Goal: Task Accomplishment & Management: Complete application form

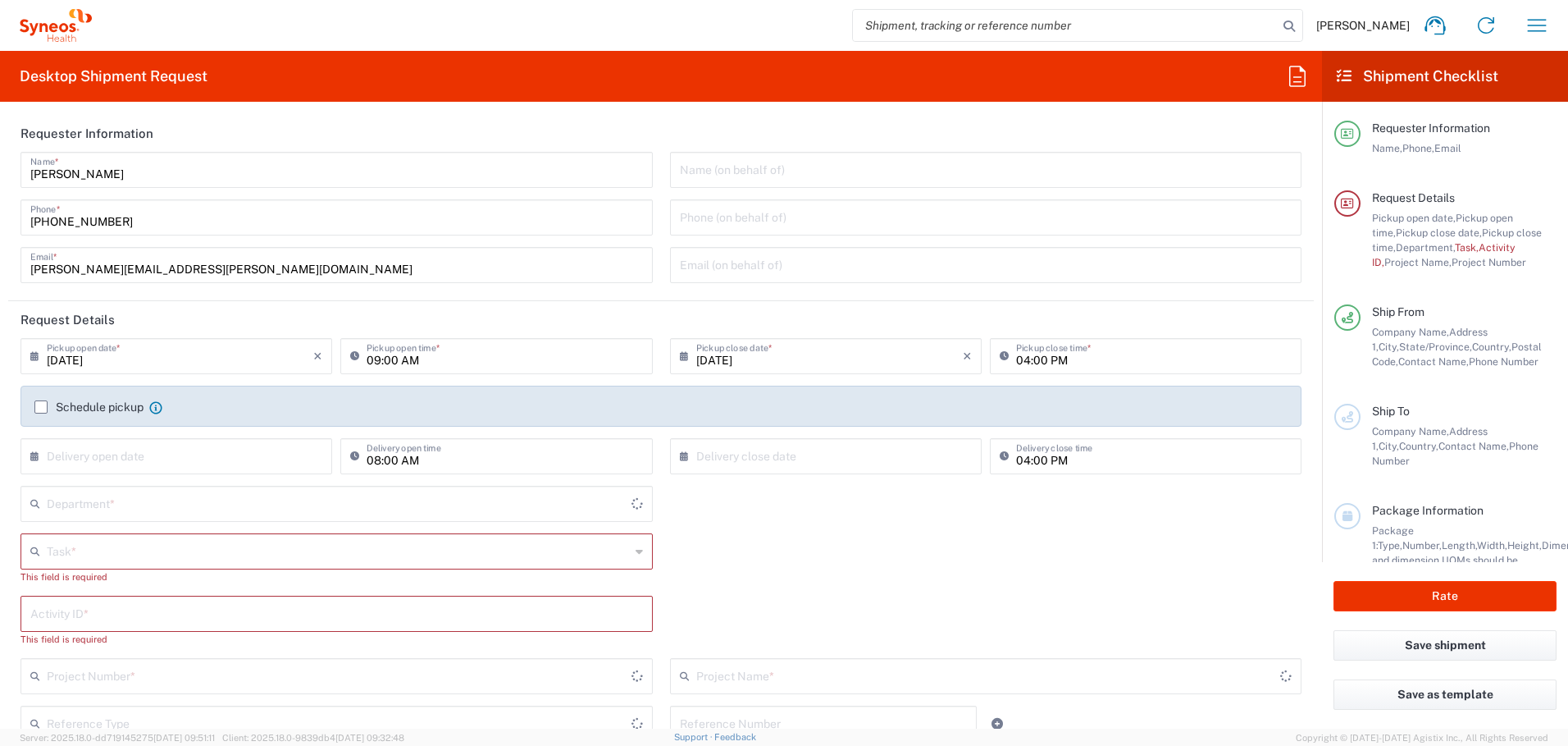
type input "[GEOGRAPHIC_DATA]"
type input "4510"
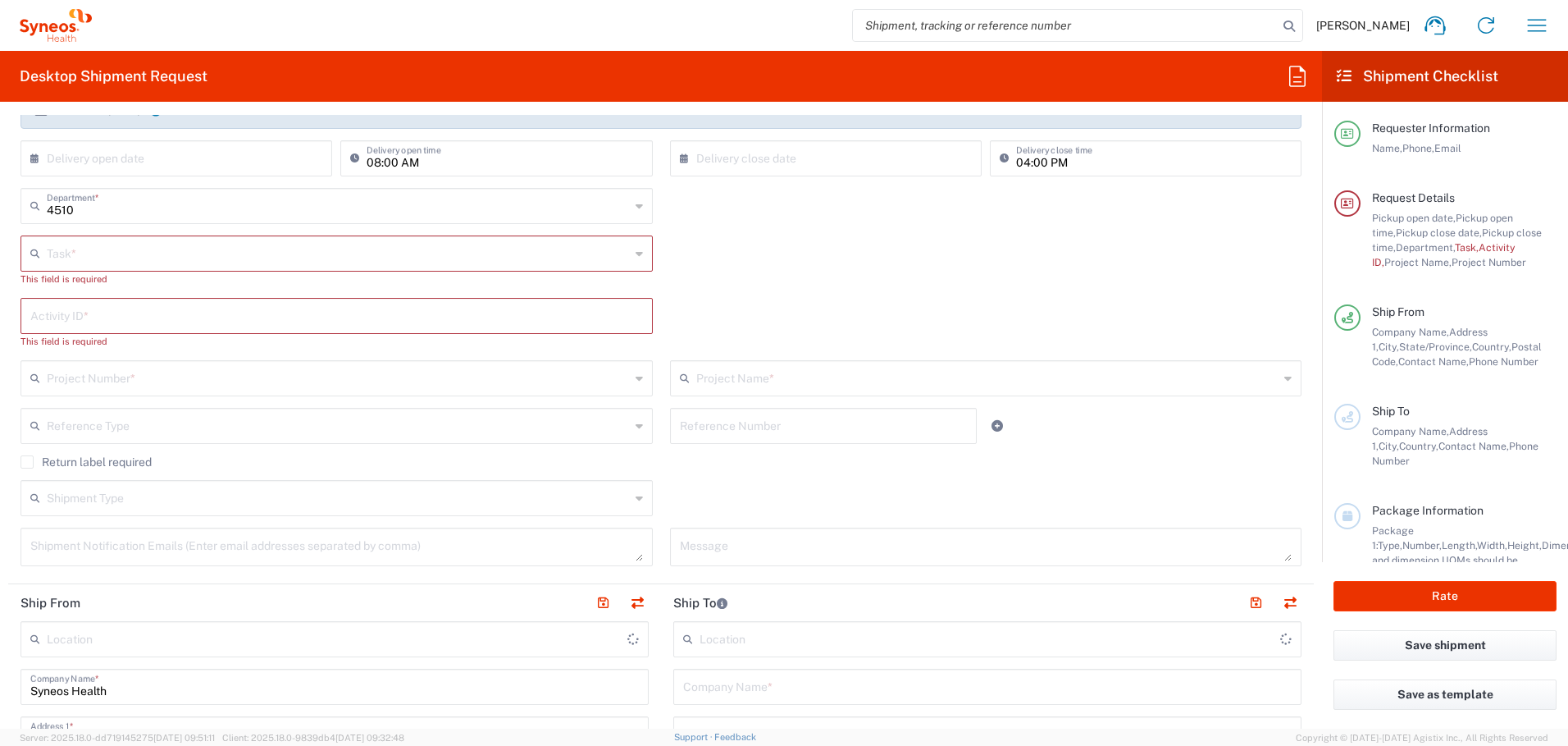
type input "Syneos Health Canada LP- [GEOGRAPHIC_DATA]"
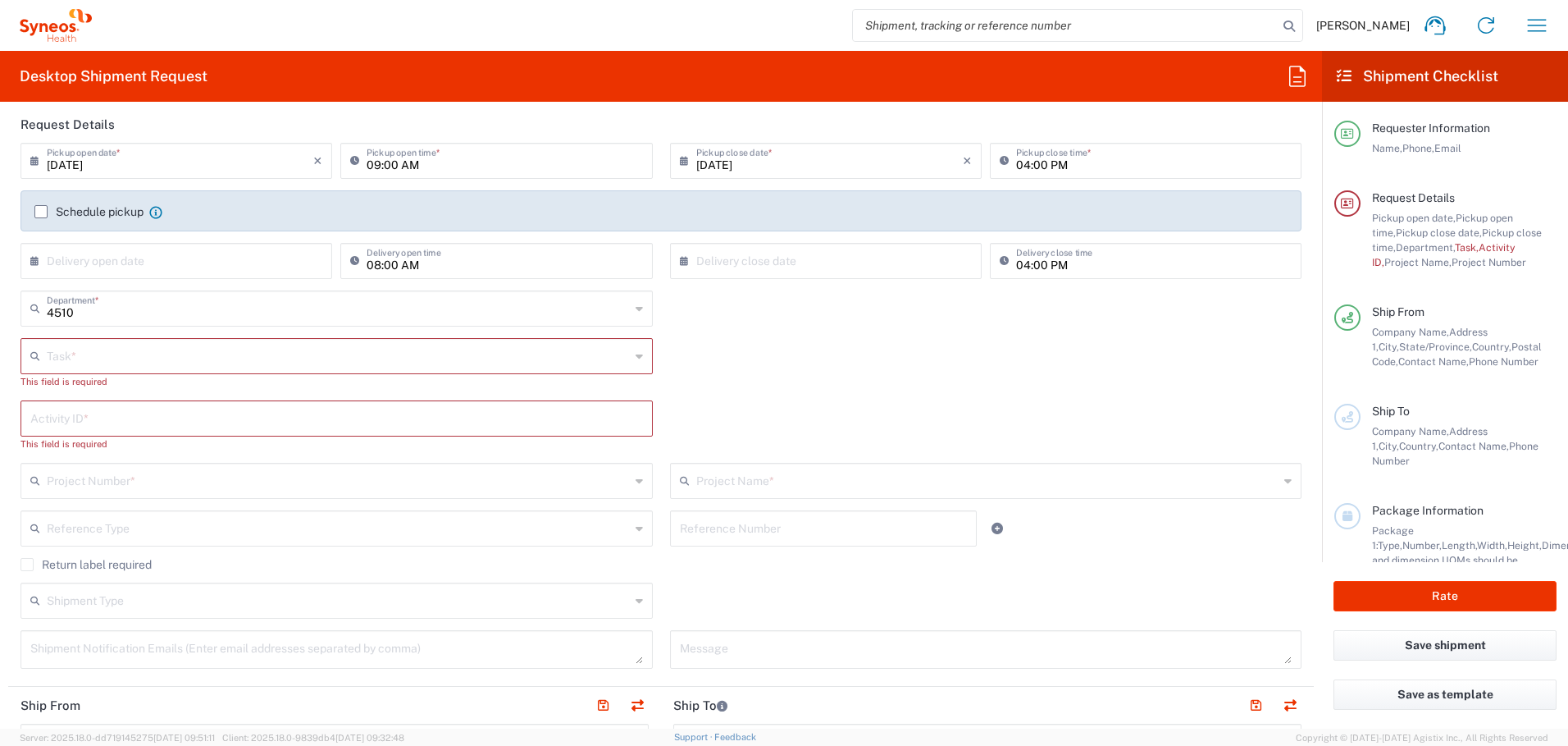
scroll to position [194, 0]
click at [42, 213] on label "Schedule pickup" at bounding box center [89, 213] width 109 height 13
click at [41, 213] on input "Schedule pickup" at bounding box center [41, 213] width 0 height 0
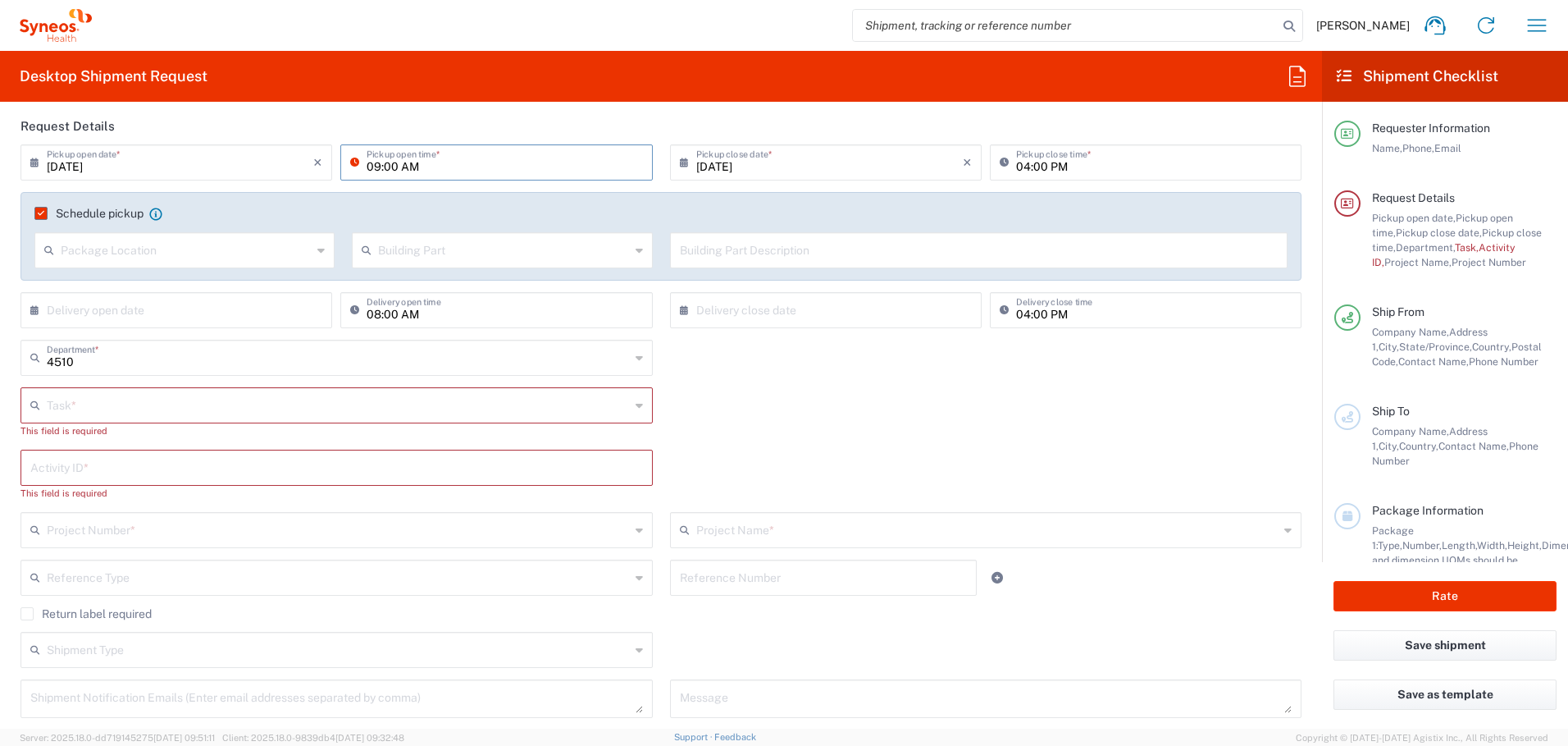
click at [370, 166] on input "09:00 AM" at bounding box center [505, 161] width 276 height 29
type input "12:00 PM"
click at [1016, 166] on input "04:00 PM" at bounding box center [1154, 161] width 276 height 29
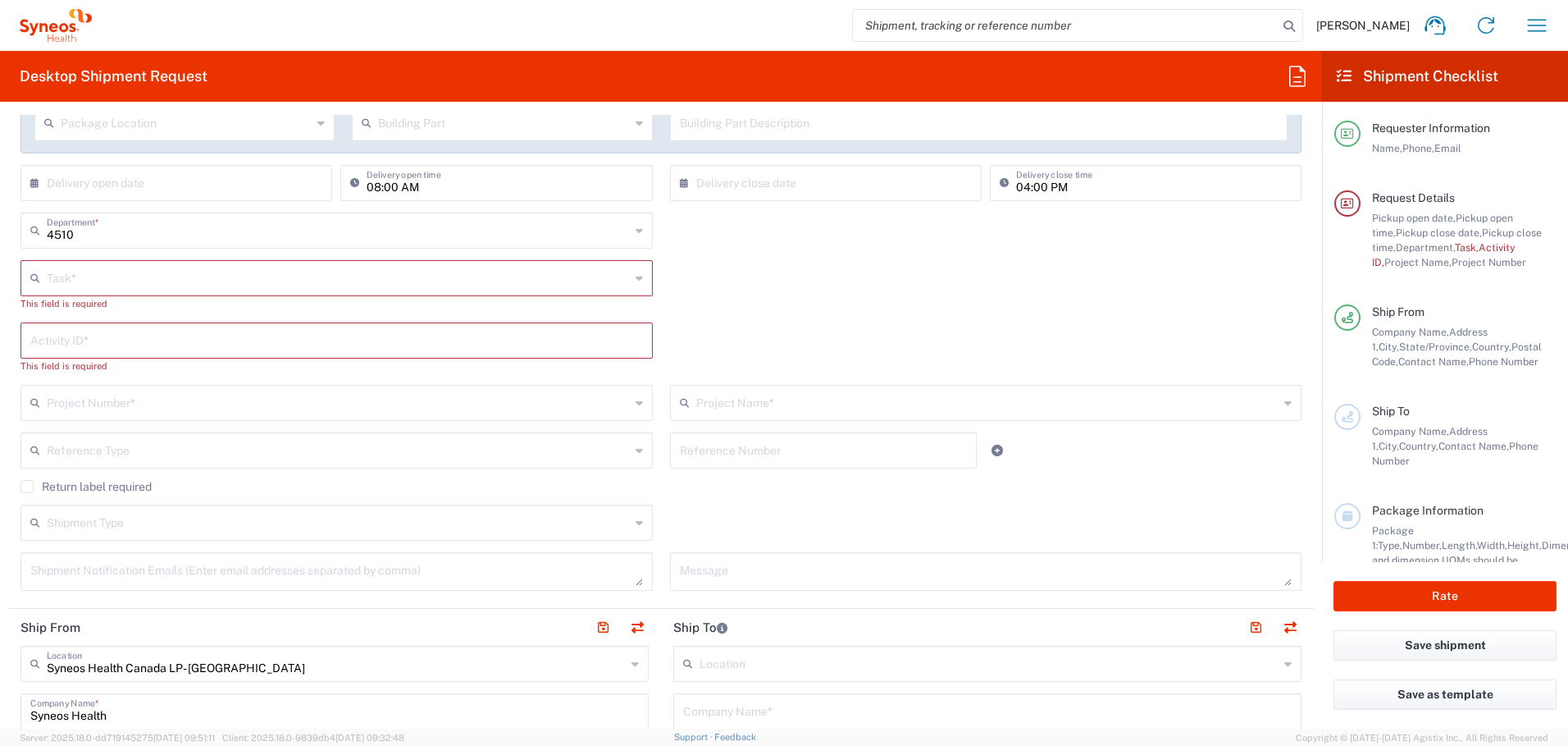
scroll to position [322, 0]
type input "05:00 PM"
click at [508, 282] on input "text" at bounding box center [338, 275] width 583 height 29
click at [454, 390] on span "Other" at bounding box center [333, 392] width 622 height 25
type input "Other"
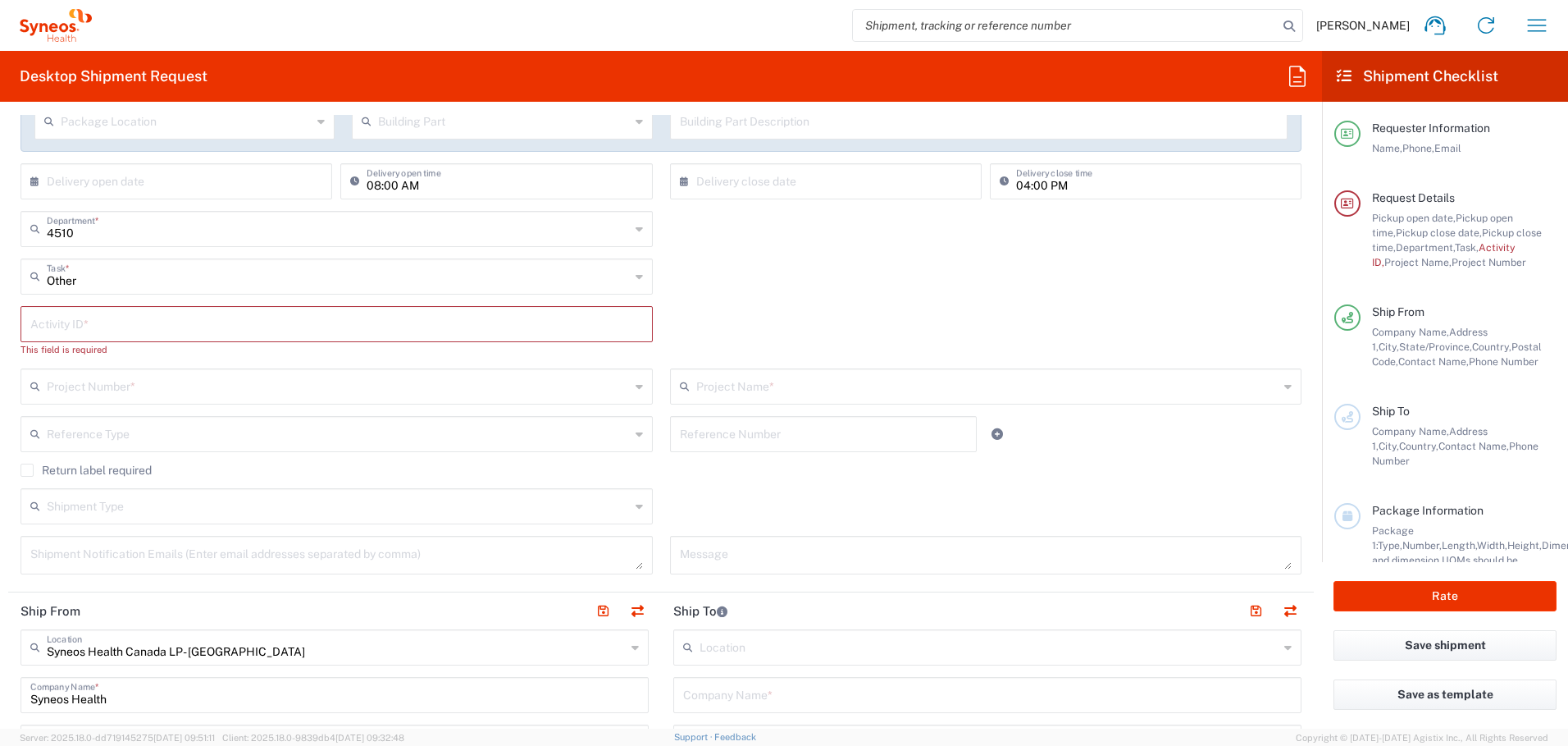
click at [348, 324] on input "text" at bounding box center [337, 322] width 613 height 29
paste input "INC2647913"
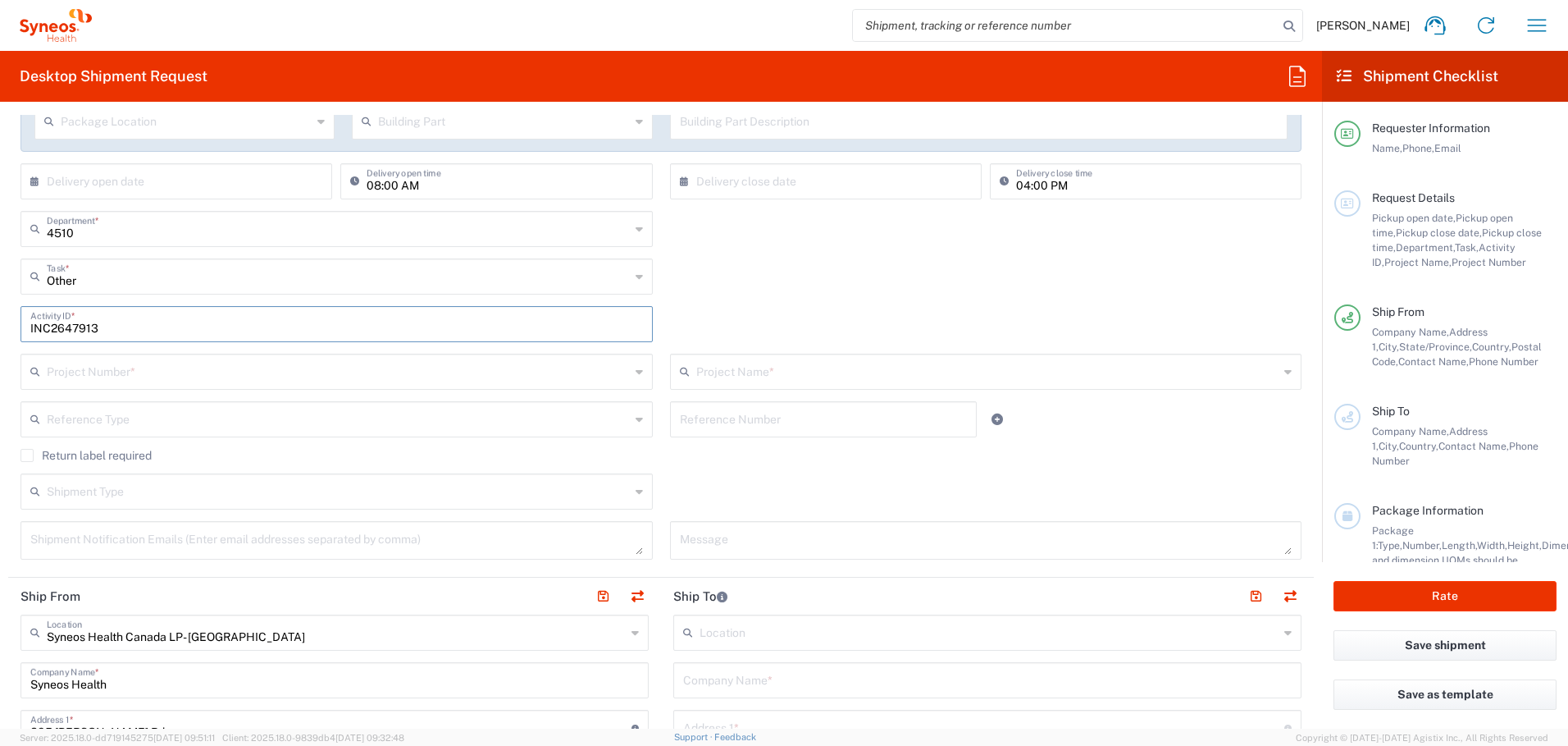
paste input "INC2647913"
type input "INC2647913"
click at [250, 363] on input "text" at bounding box center [338, 370] width 583 height 29
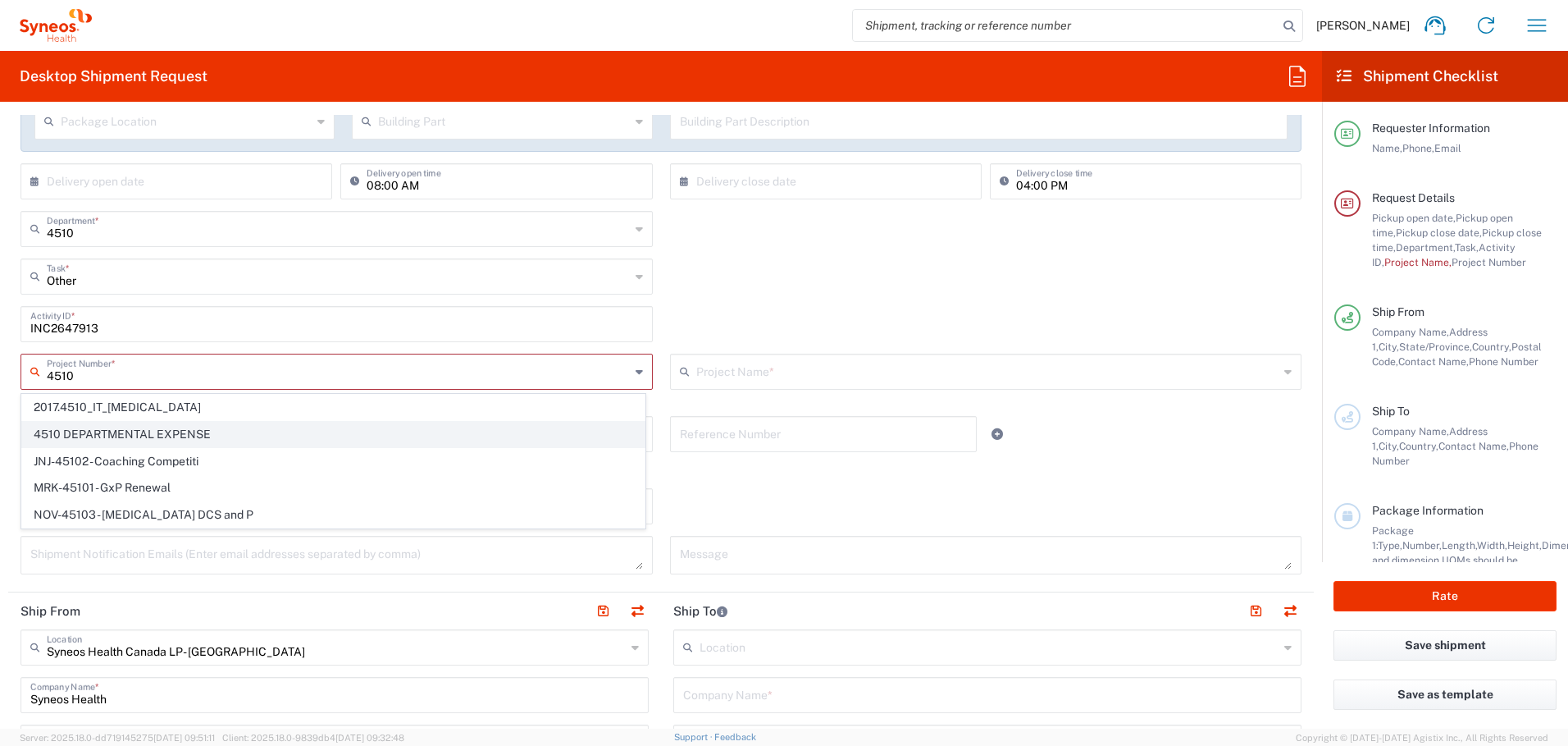
click at [205, 441] on span "4510 DEPARTMENTAL EXPENSE" at bounding box center [333, 434] width 622 height 25
type input "4510 DEPARTMENTAL EXPENSE"
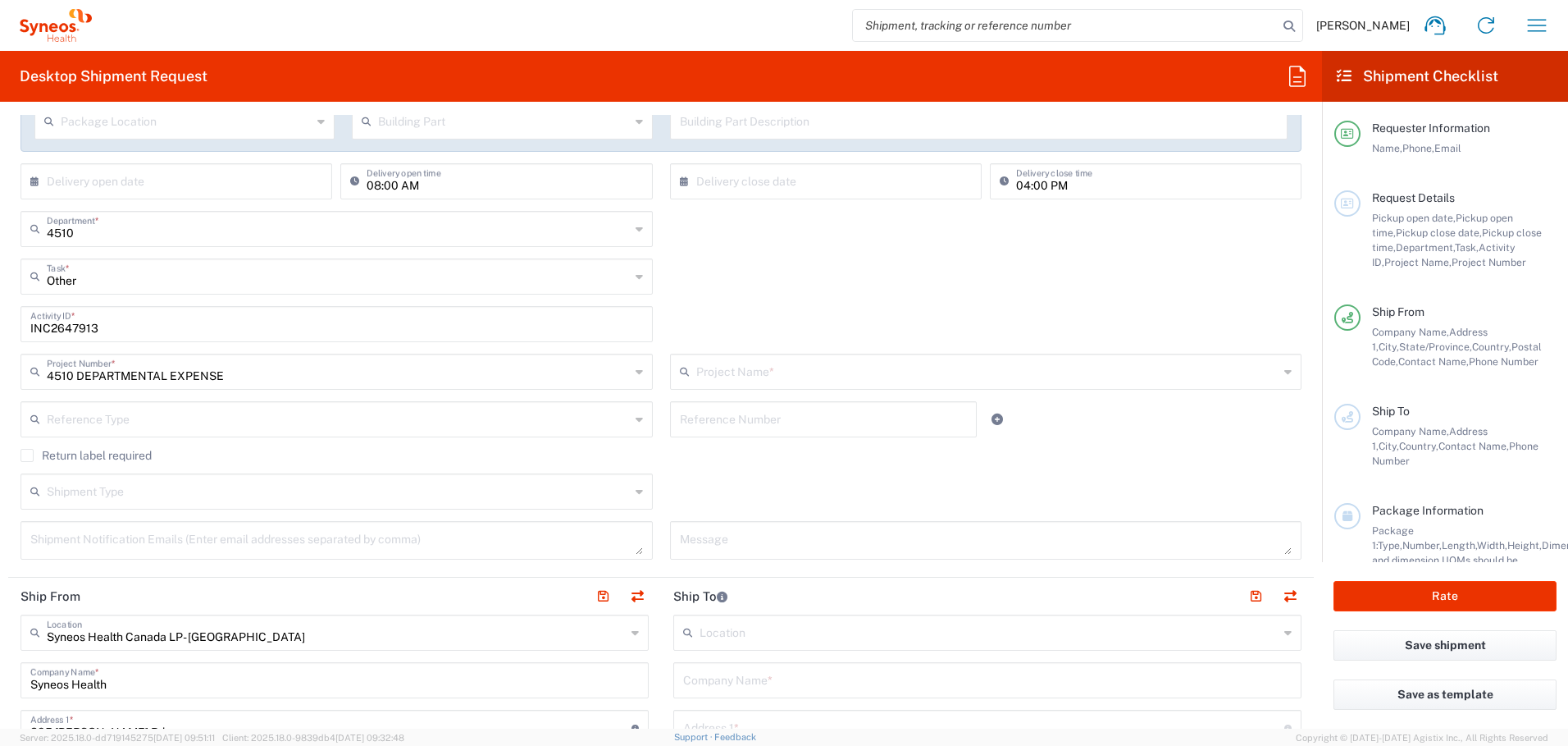
type input "4510 DEPARTMENTAL EXPENSE"
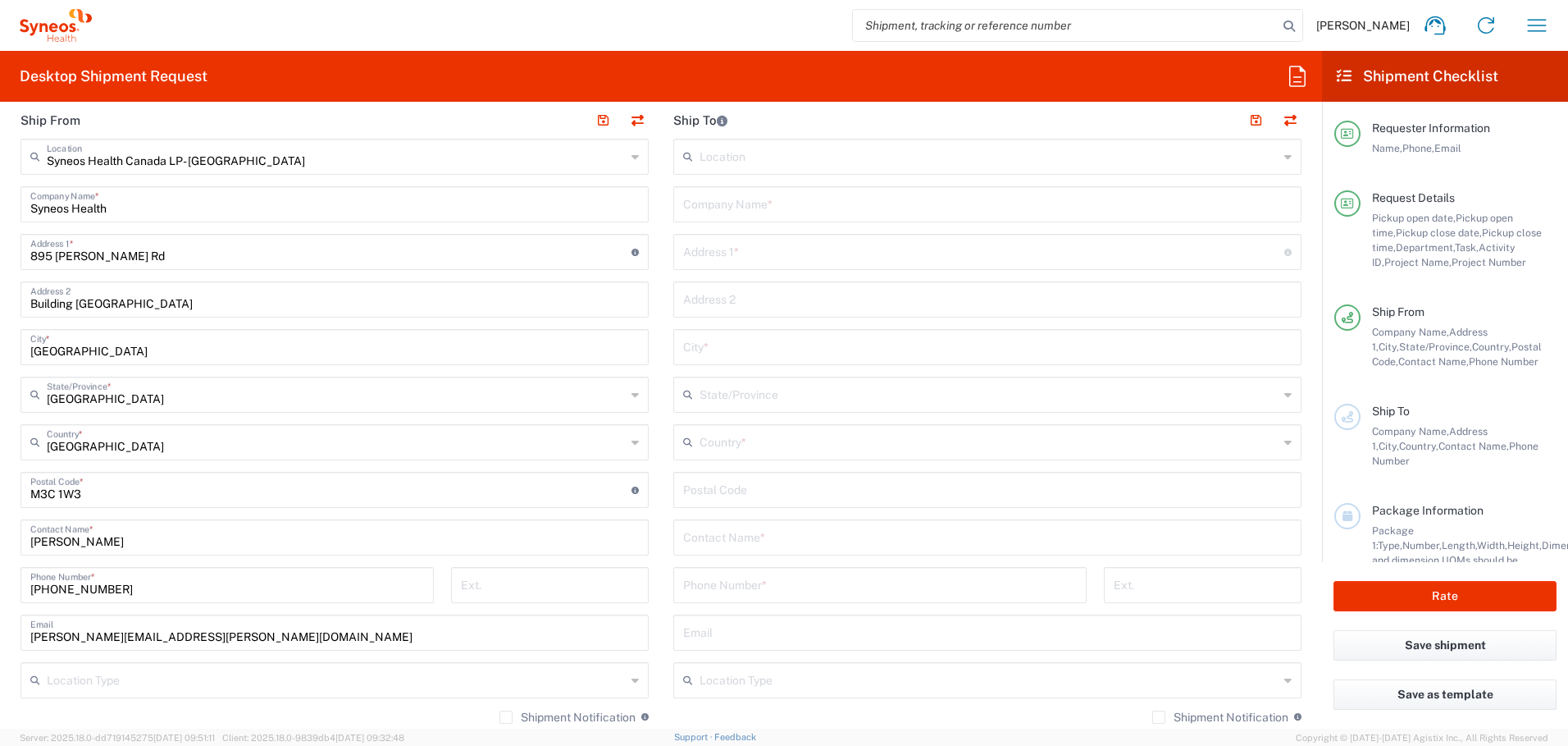
scroll to position [797, 0]
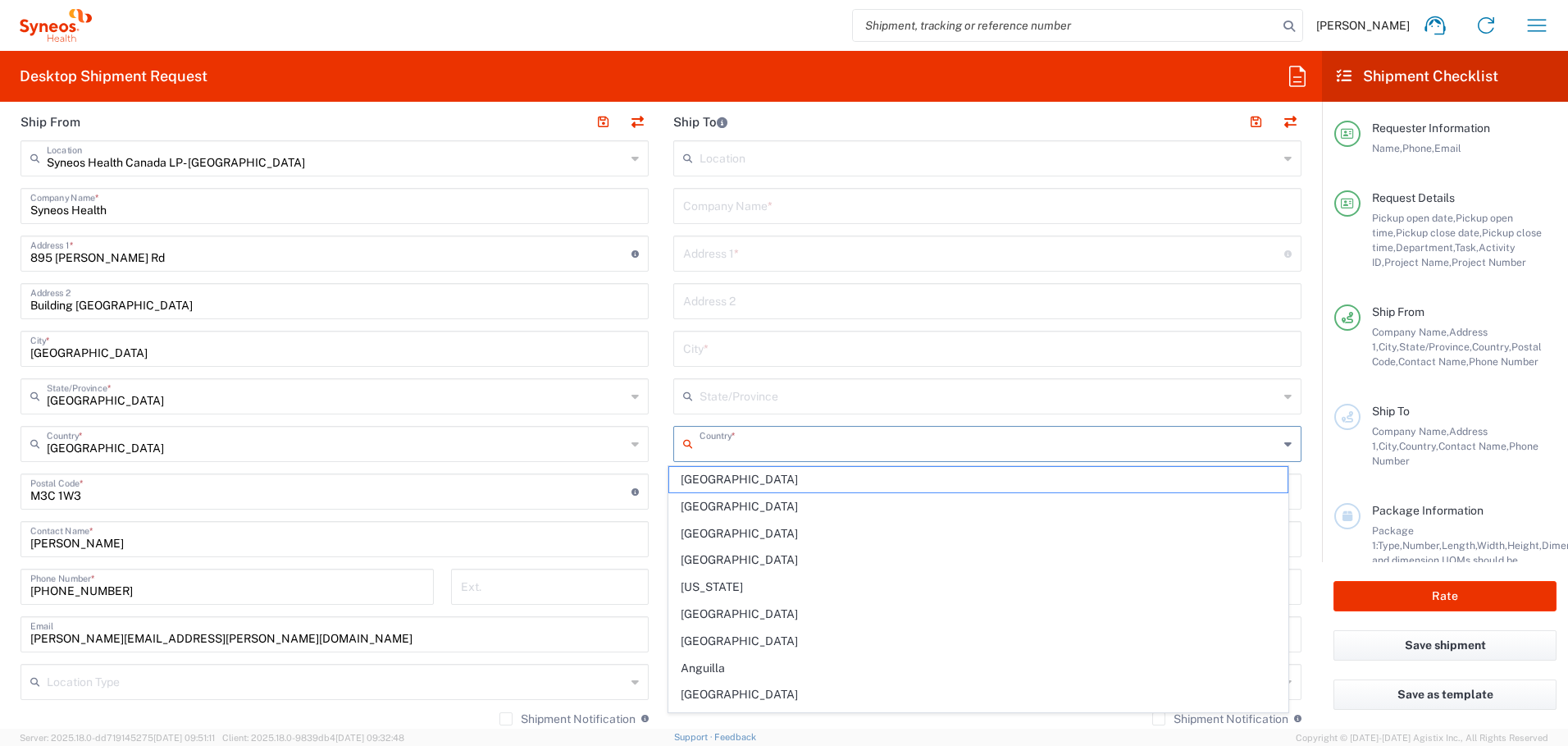
click at [716, 448] on input "text" at bounding box center [988, 442] width 579 height 29
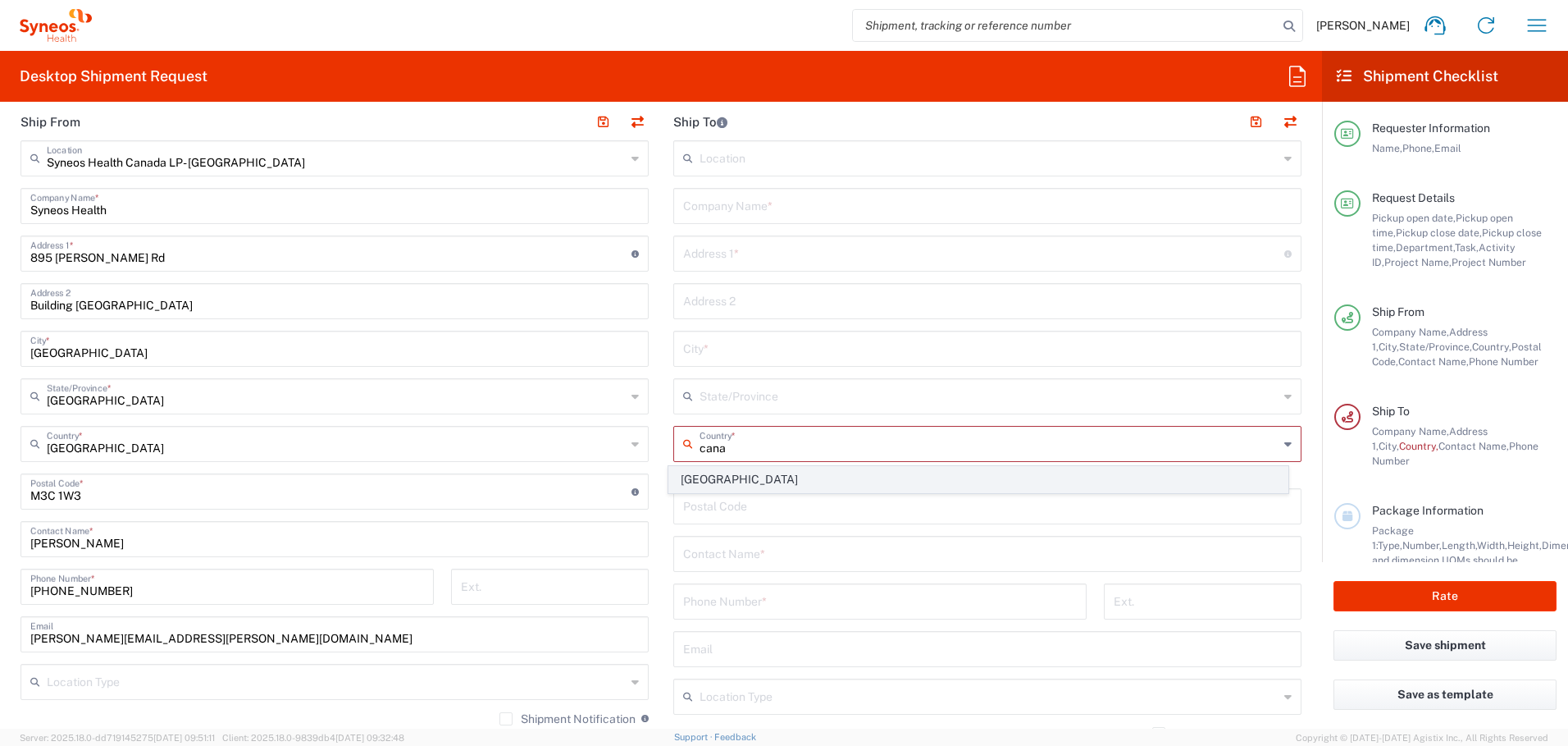
click at [685, 480] on span "[GEOGRAPHIC_DATA]" at bounding box center [979, 479] width 620 height 25
type input "[GEOGRAPHIC_DATA]"
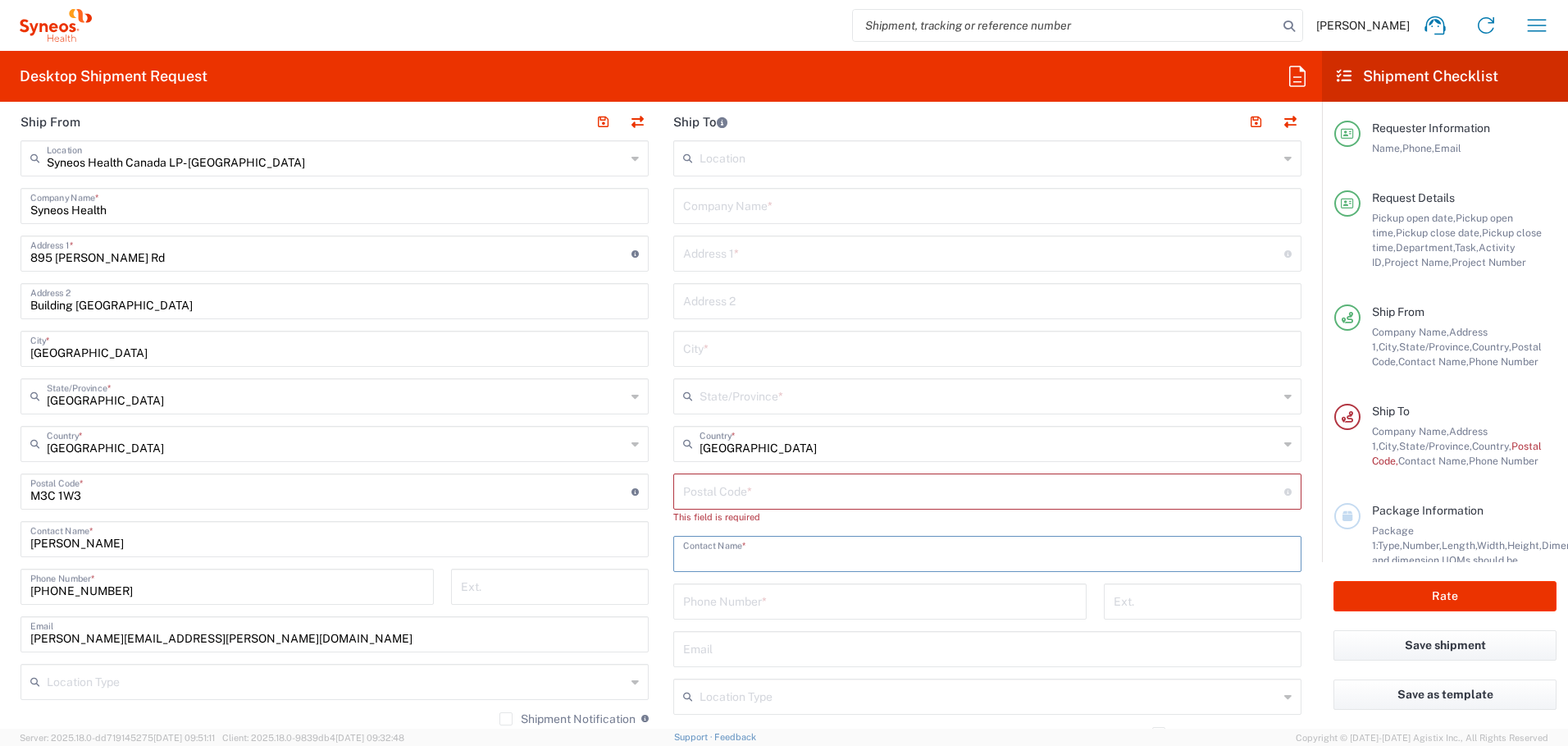
click at [709, 553] on input "text" at bounding box center [987, 552] width 608 height 29
type input "[PERSON_NAME]"
click at [718, 195] on input "text" at bounding box center [987, 204] width 608 height 29
paste input "[PERSON_NAME]"
type input "[PERSON_NAME]"
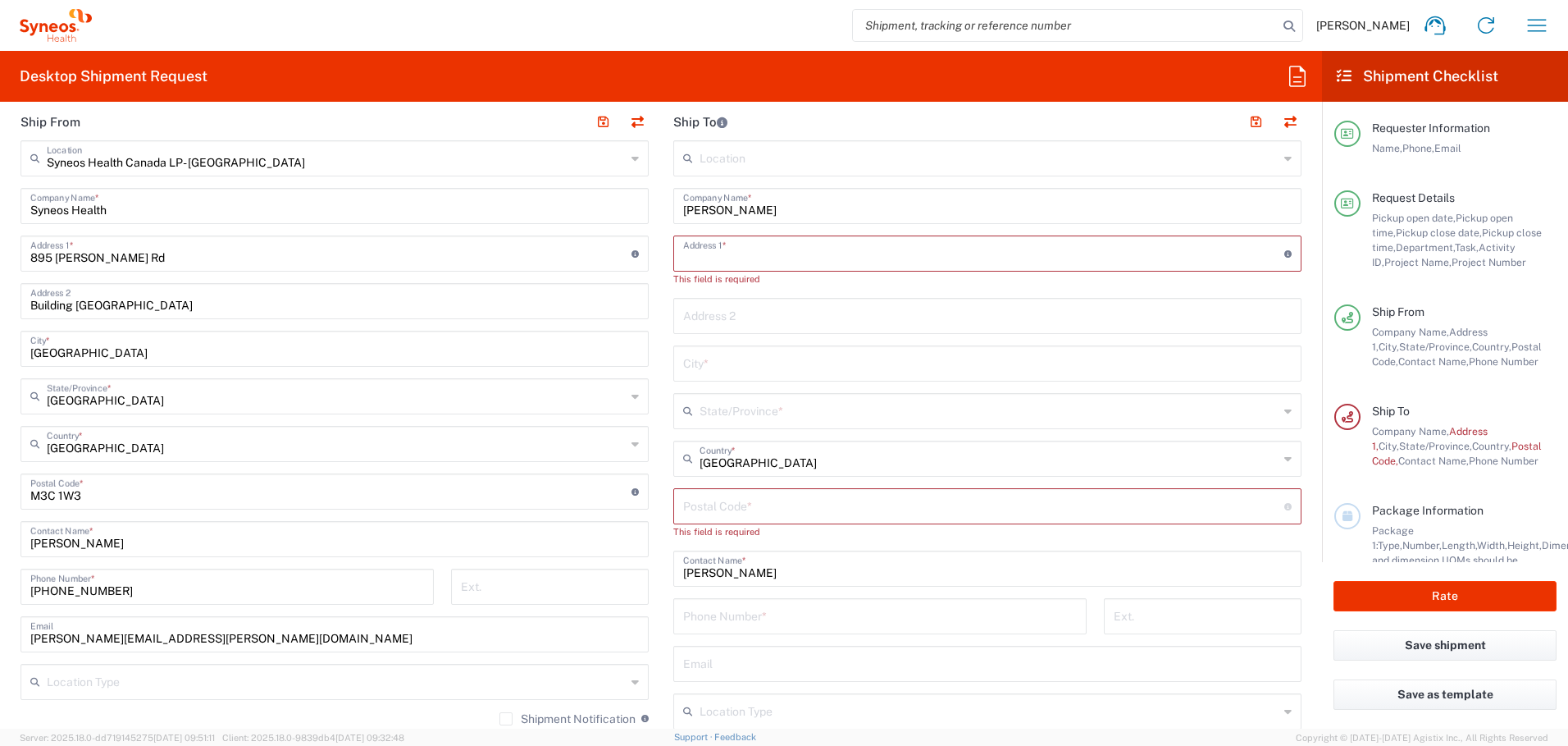
paste input "[STREET_ADDRESS]"
type input "[STREET_ADDRESS]"
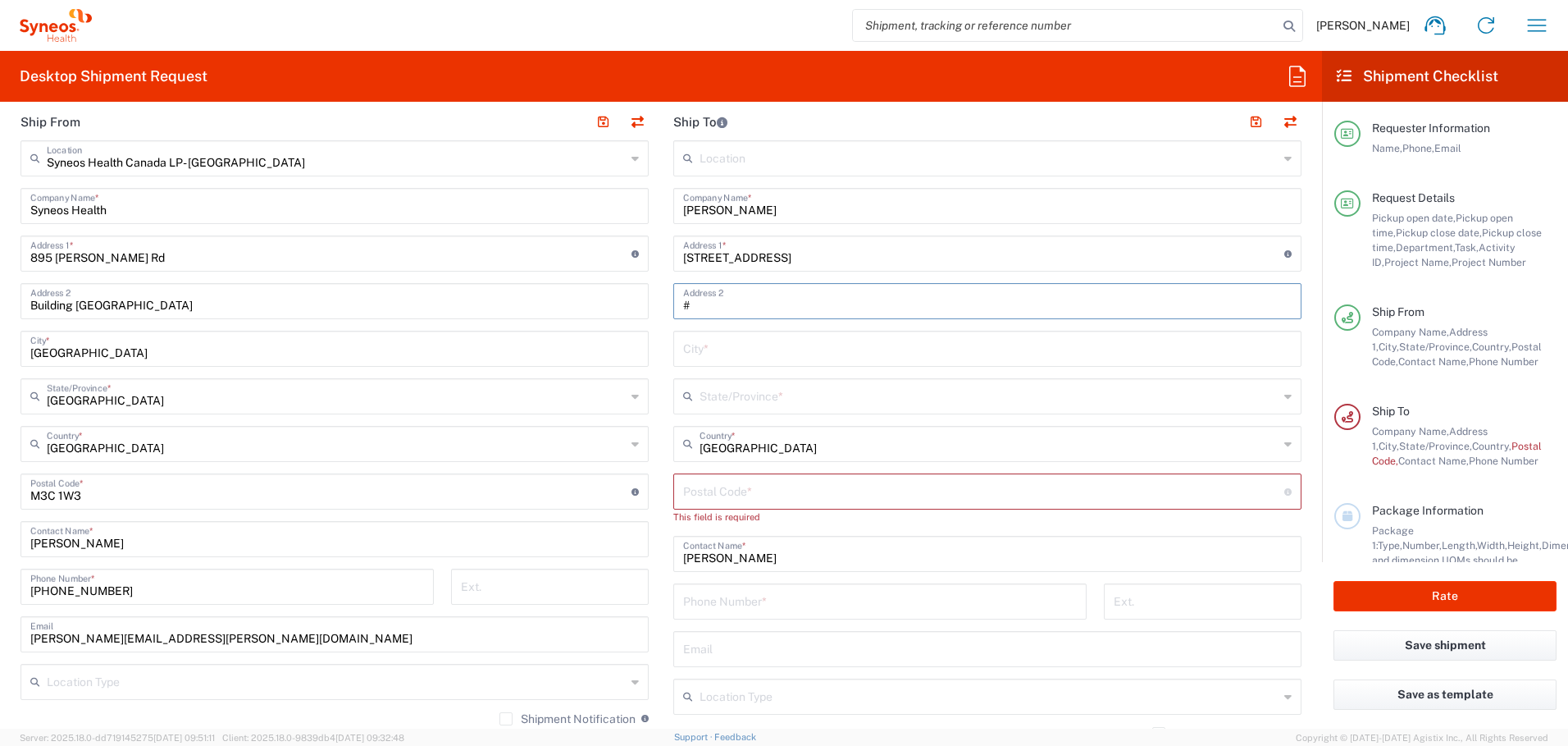
paste input "1906"
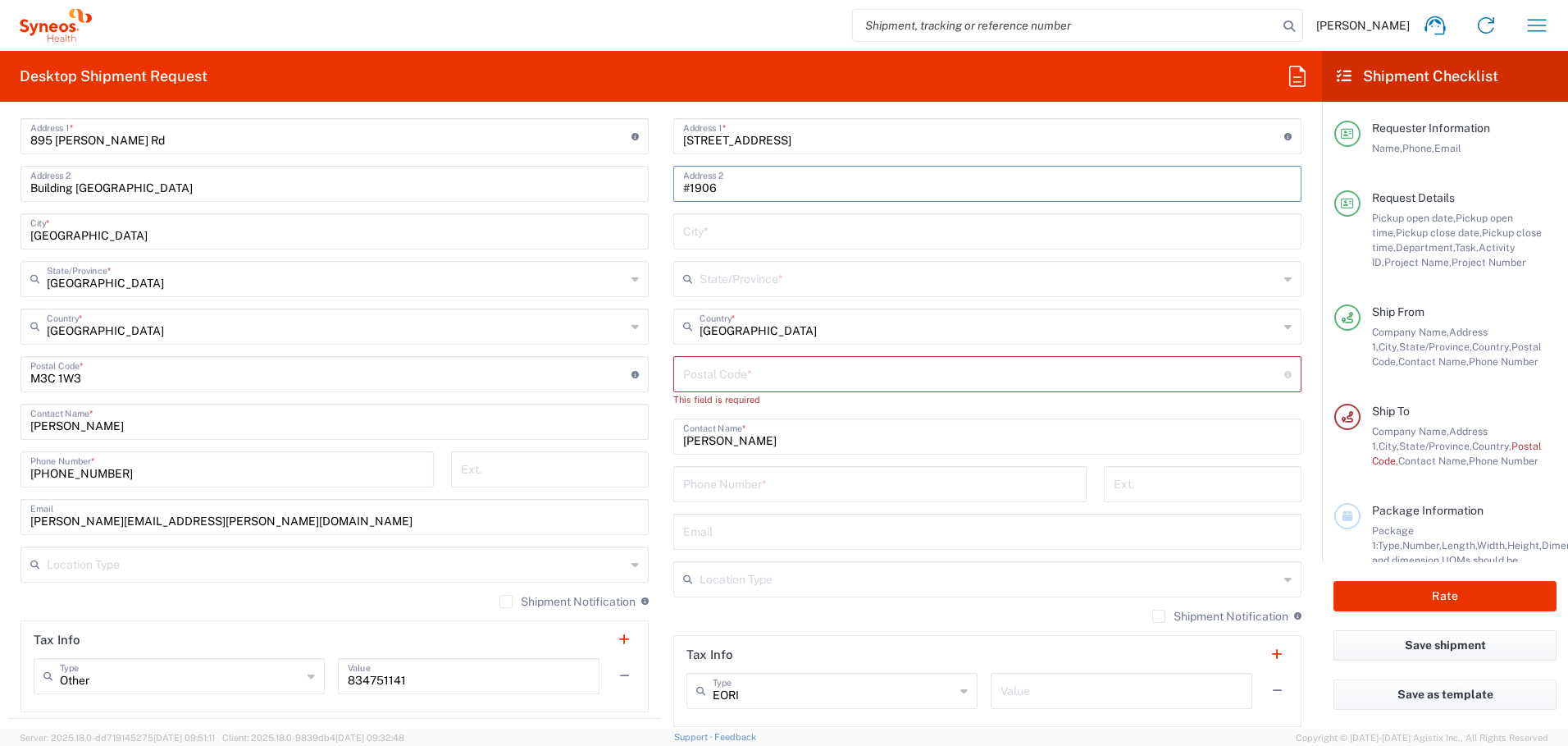
scroll to position [930, 0]
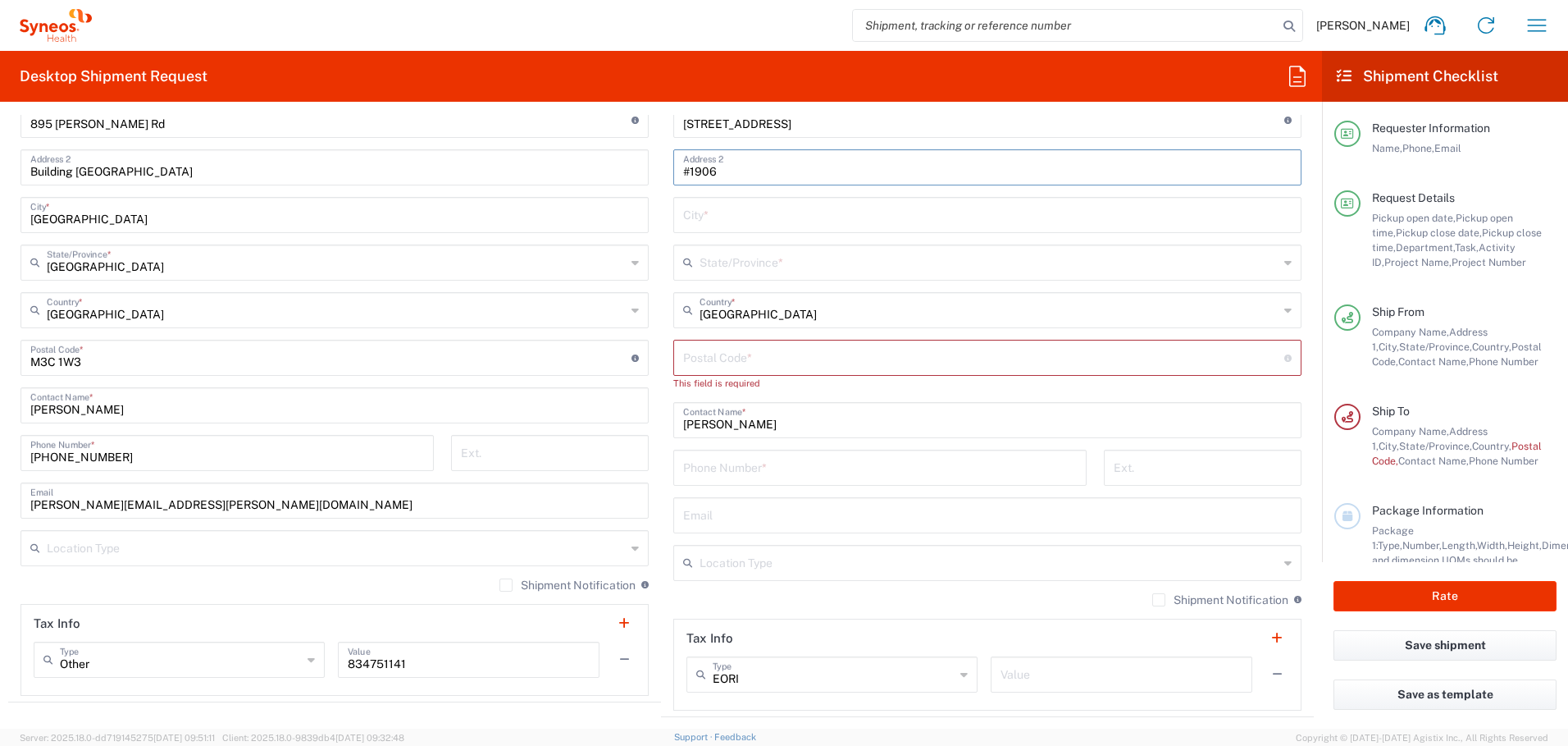
type input "#1906"
type input "[GEOGRAPHIC_DATA]"
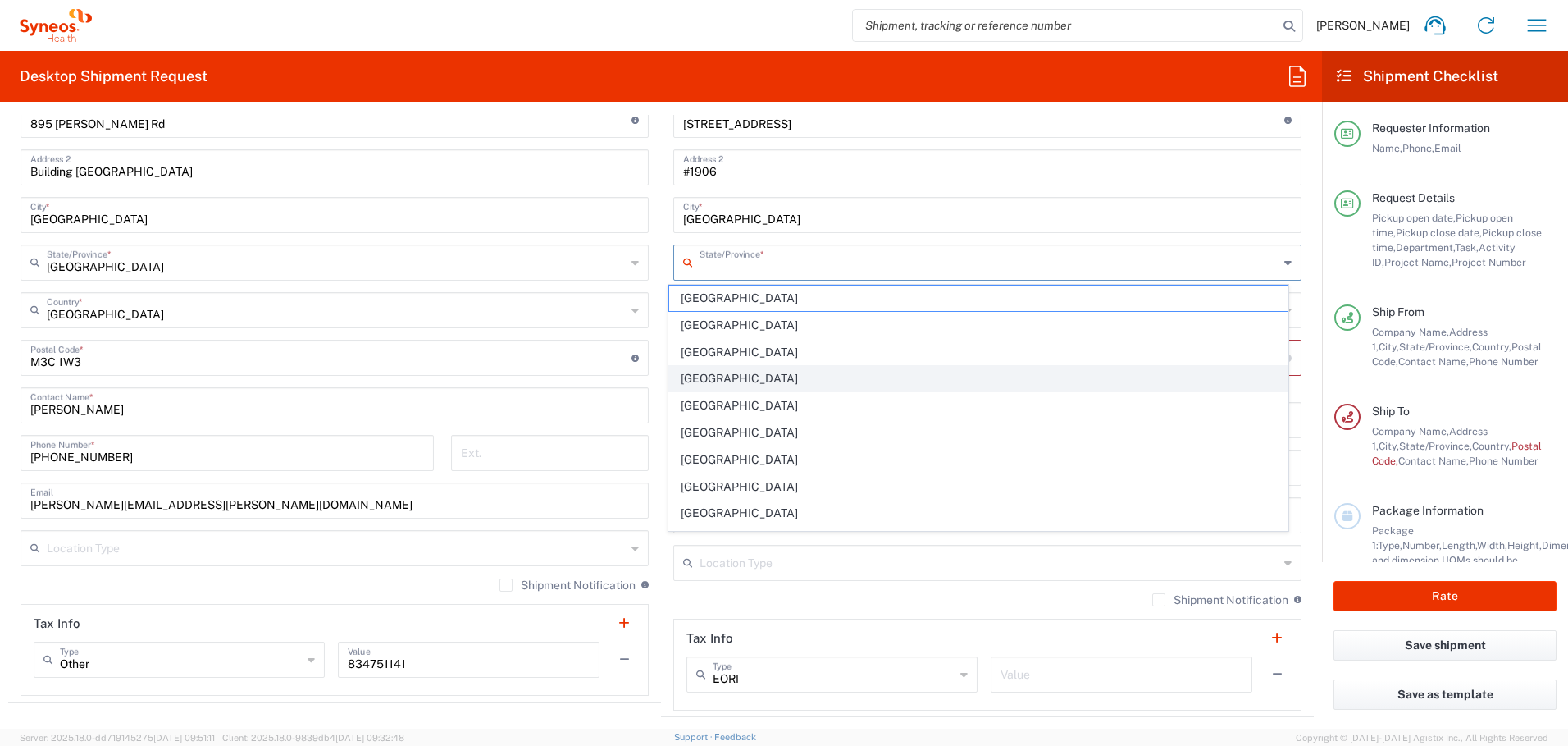
scroll to position [104, 0]
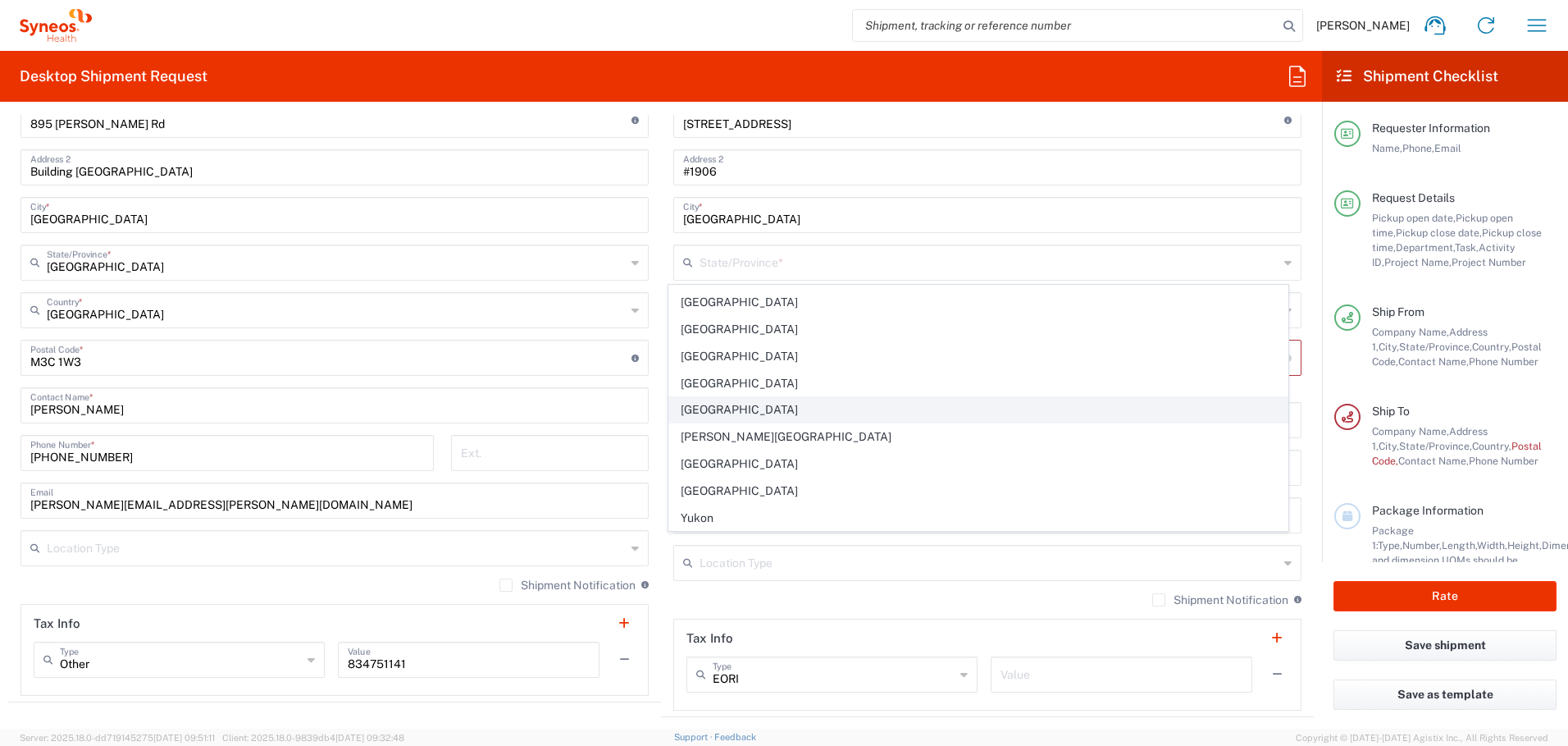
click at [721, 413] on span "[GEOGRAPHIC_DATA]" at bounding box center [979, 410] width 620 height 25
type input "[GEOGRAPHIC_DATA]"
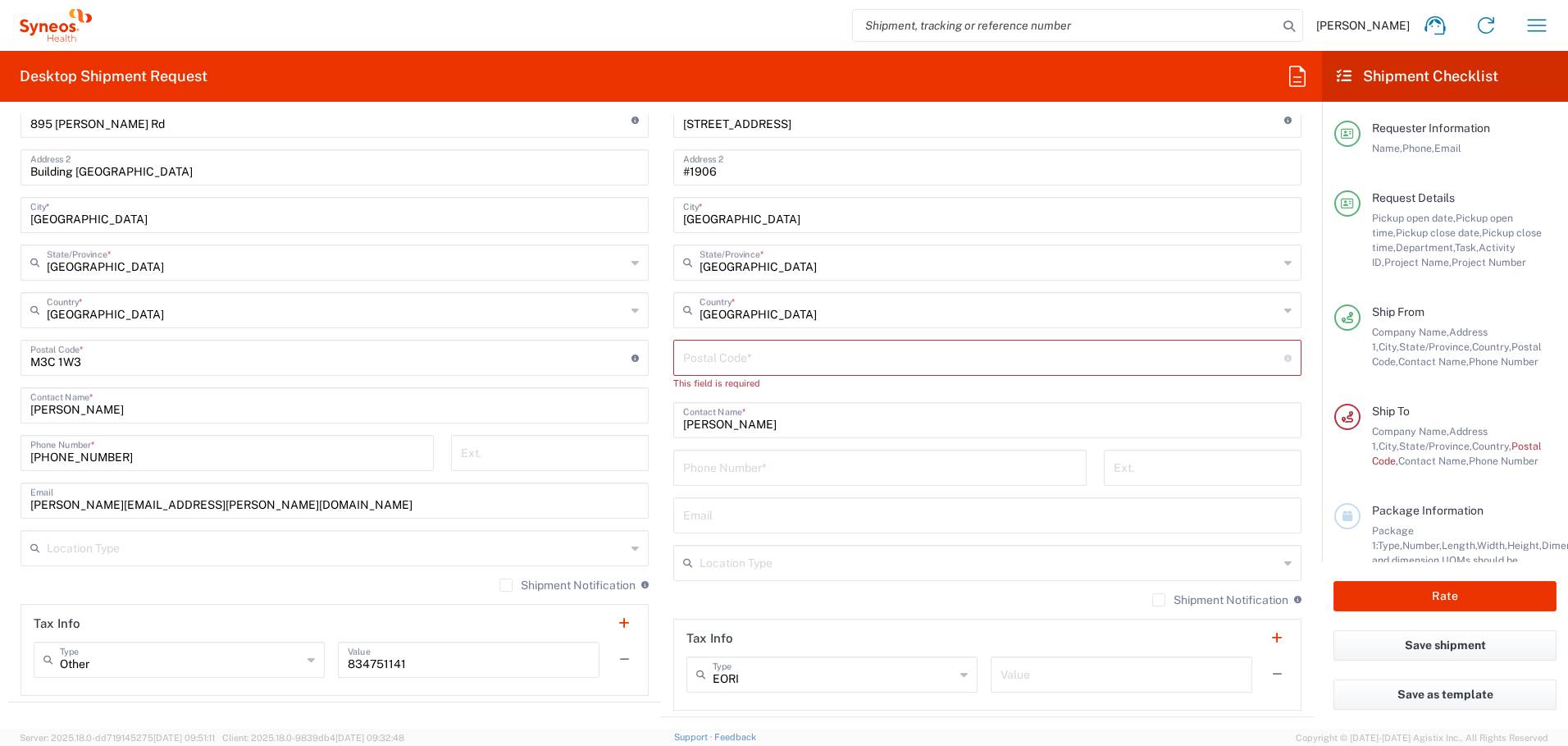
type input "[GEOGRAPHIC_DATA]"
paste input "M5A 4S3"
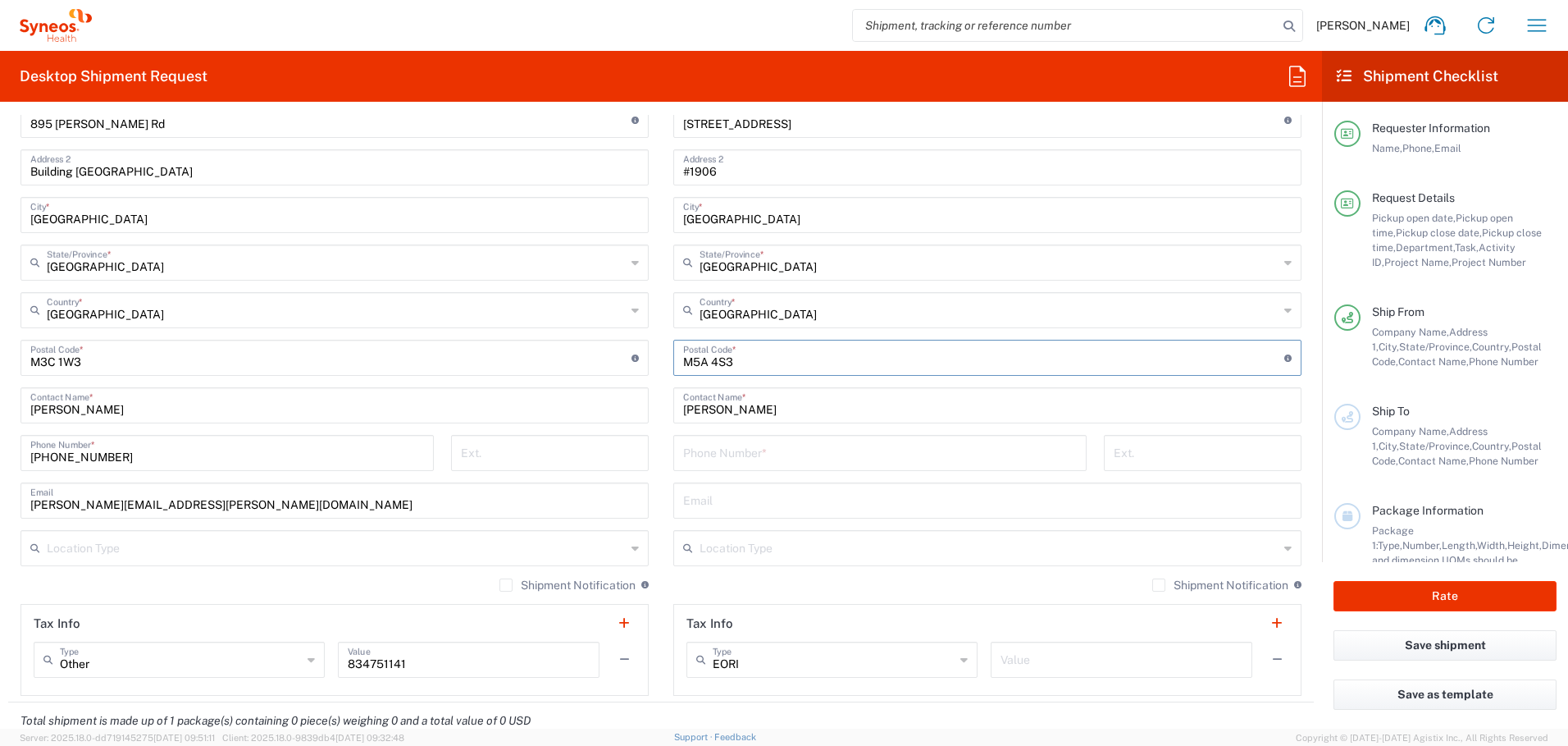
type input "M5A 4S3"
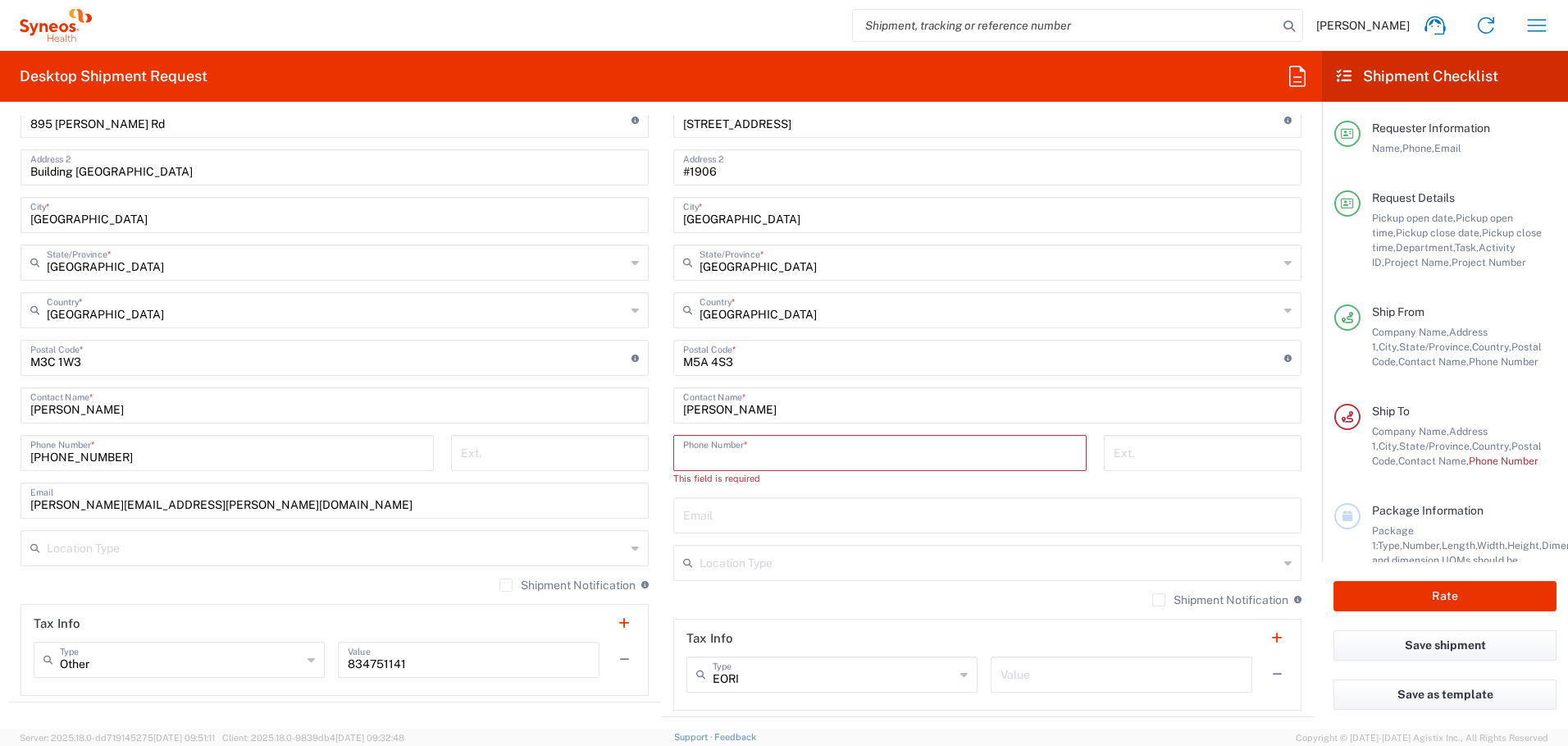
paste input "4168944888"
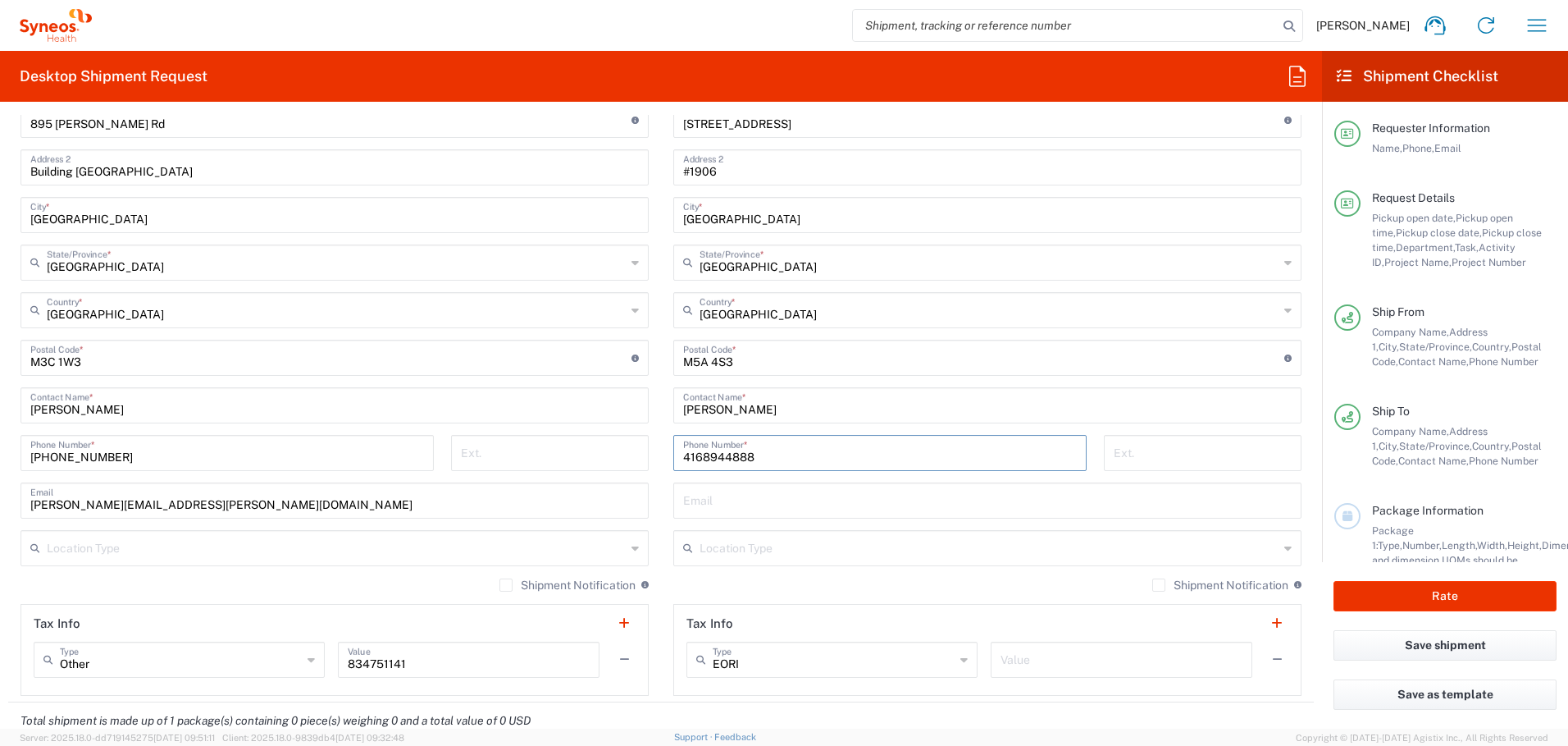
type input "4168944888"
paste input "[PERSON_NAME][EMAIL_ADDRESS][DOMAIN_NAME] [PERSON_NAME][EMAIL_ADDRESS][PERSON_N…"
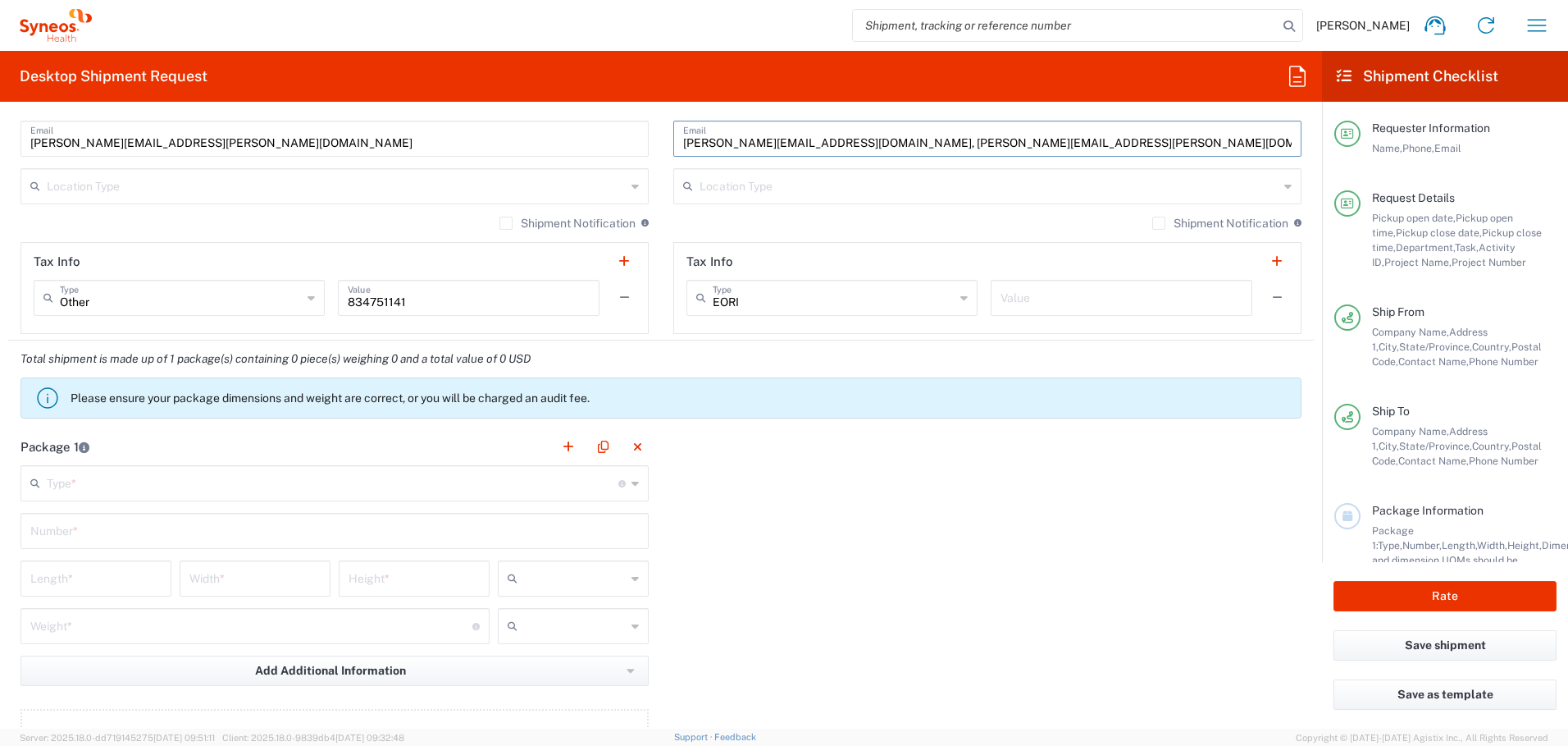
scroll to position [1310, 0]
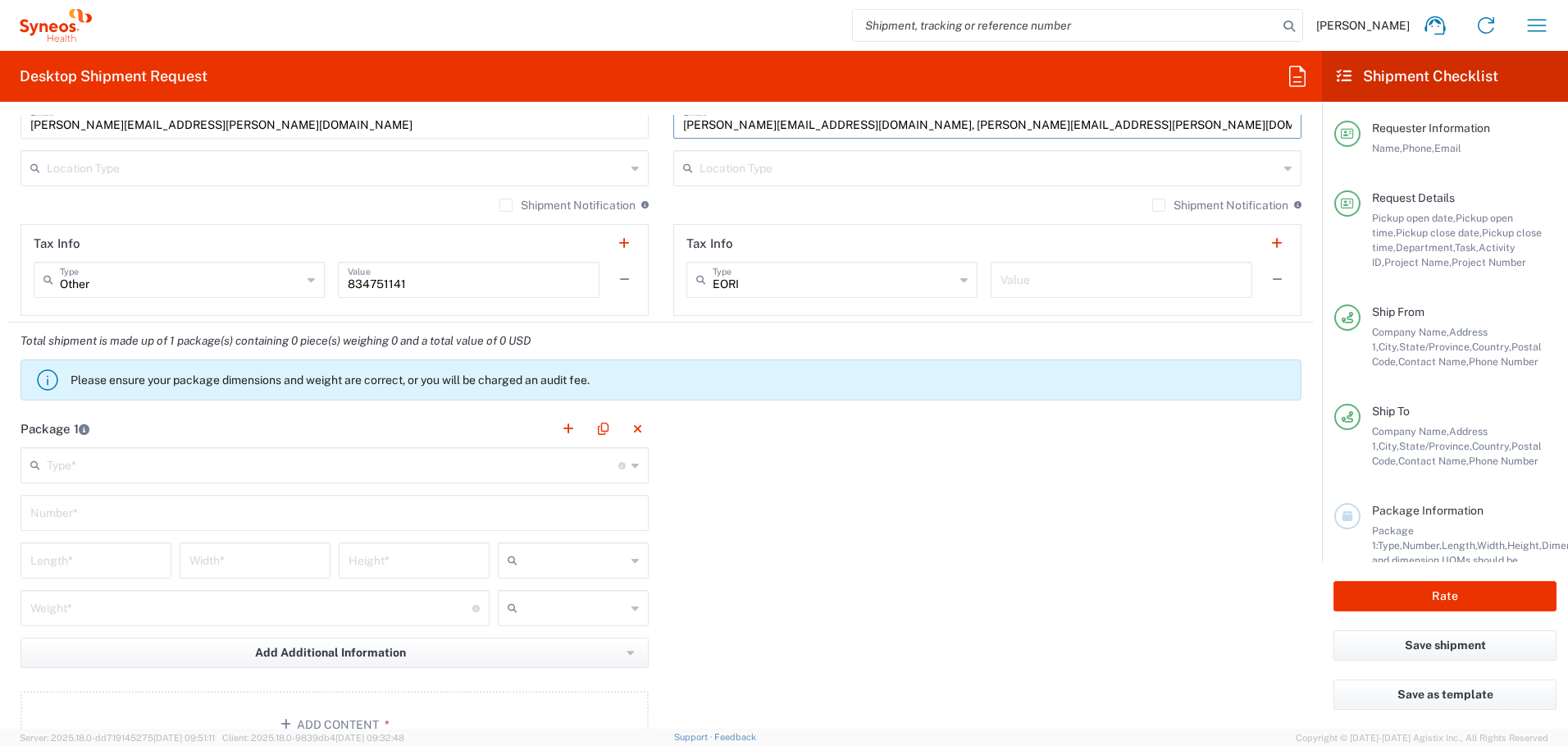
type input "[PERSON_NAME][EMAIL_ADDRESS][DOMAIN_NAME], [PERSON_NAME][EMAIL_ADDRESS][PERSON_…"
click at [617, 169] on input "text" at bounding box center [335, 167] width 579 height 29
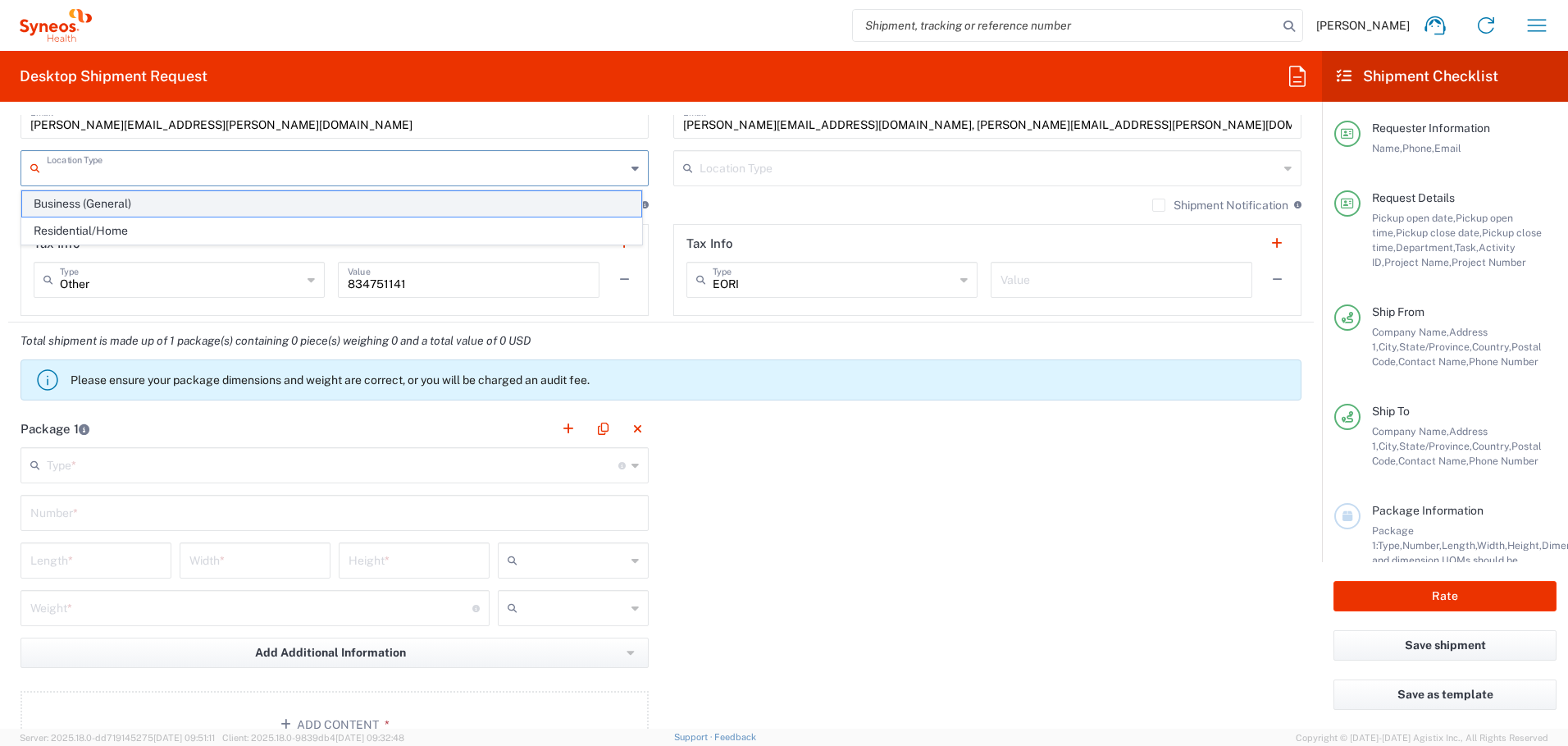
click at [524, 204] on span "Business (General)" at bounding box center [332, 203] width 620 height 25
type input "Business (General)"
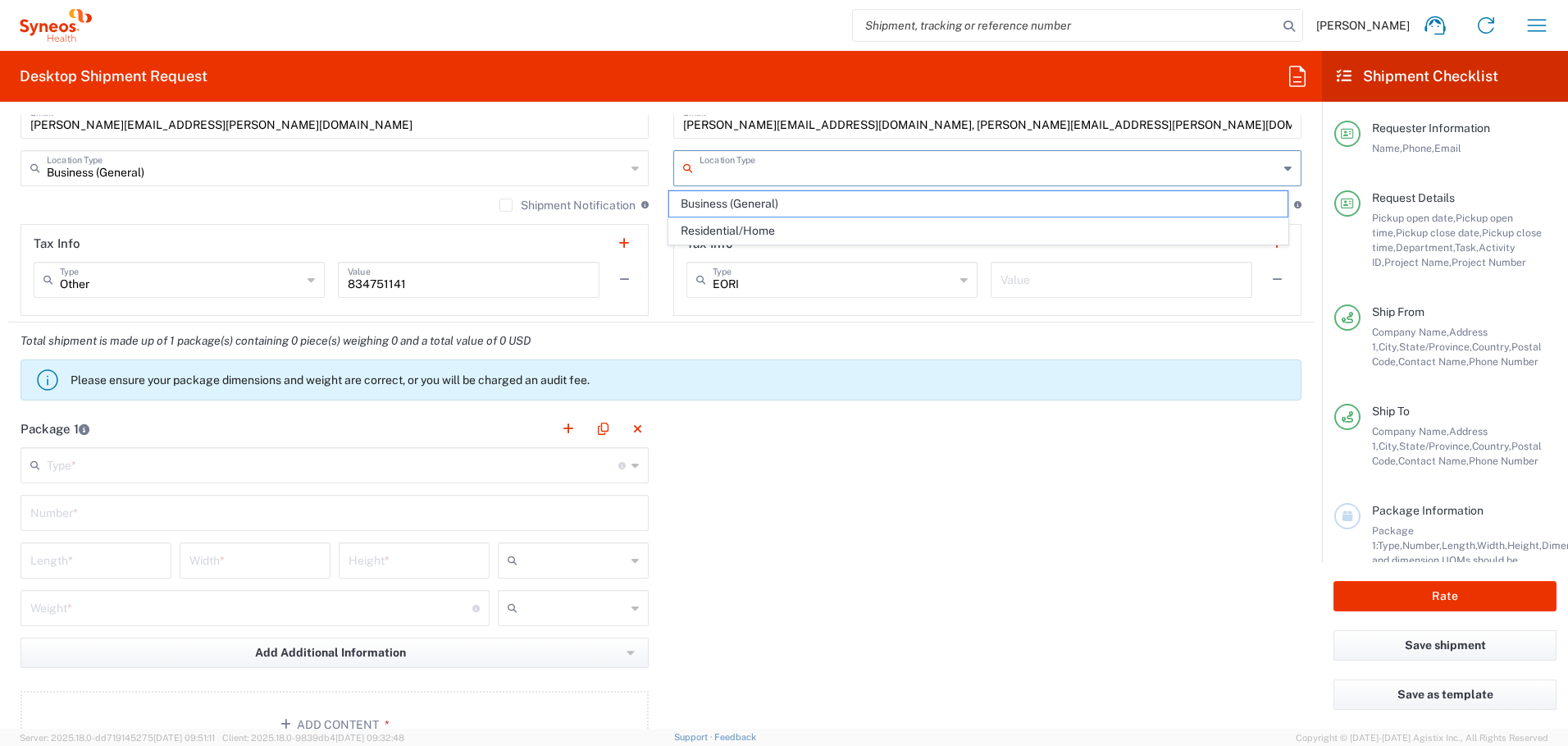
click at [739, 170] on input "text" at bounding box center [988, 167] width 579 height 29
click at [755, 233] on span "Residential/Home" at bounding box center [979, 231] width 620 height 25
type input "Residential/Home"
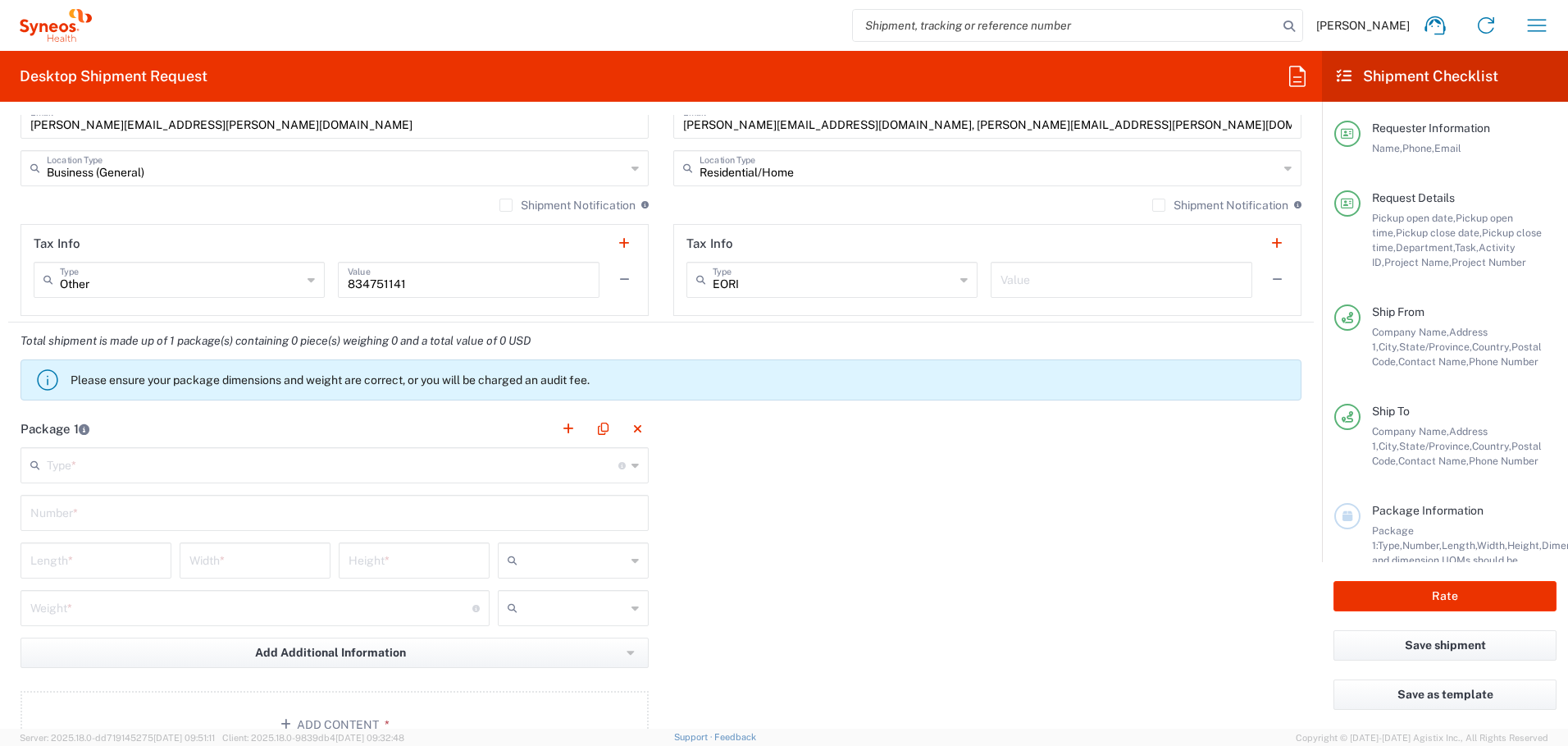
click at [1152, 205] on label "Shipment Notification" at bounding box center [1220, 205] width 136 height 13
click at [1159, 205] on input "Shipment Notification" at bounding box center [1159, 205] width 0 height 0
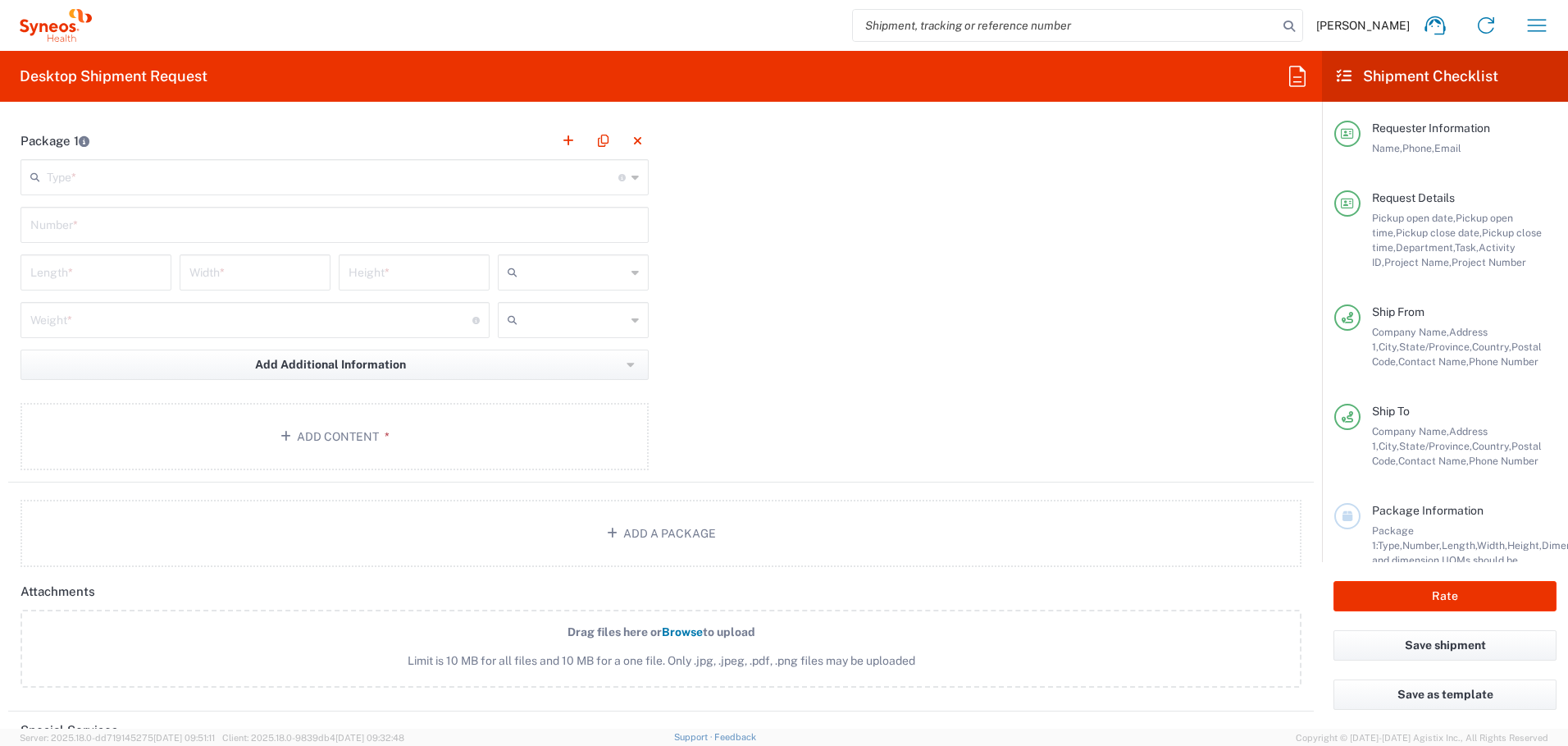
scroll to position [1612, 0]
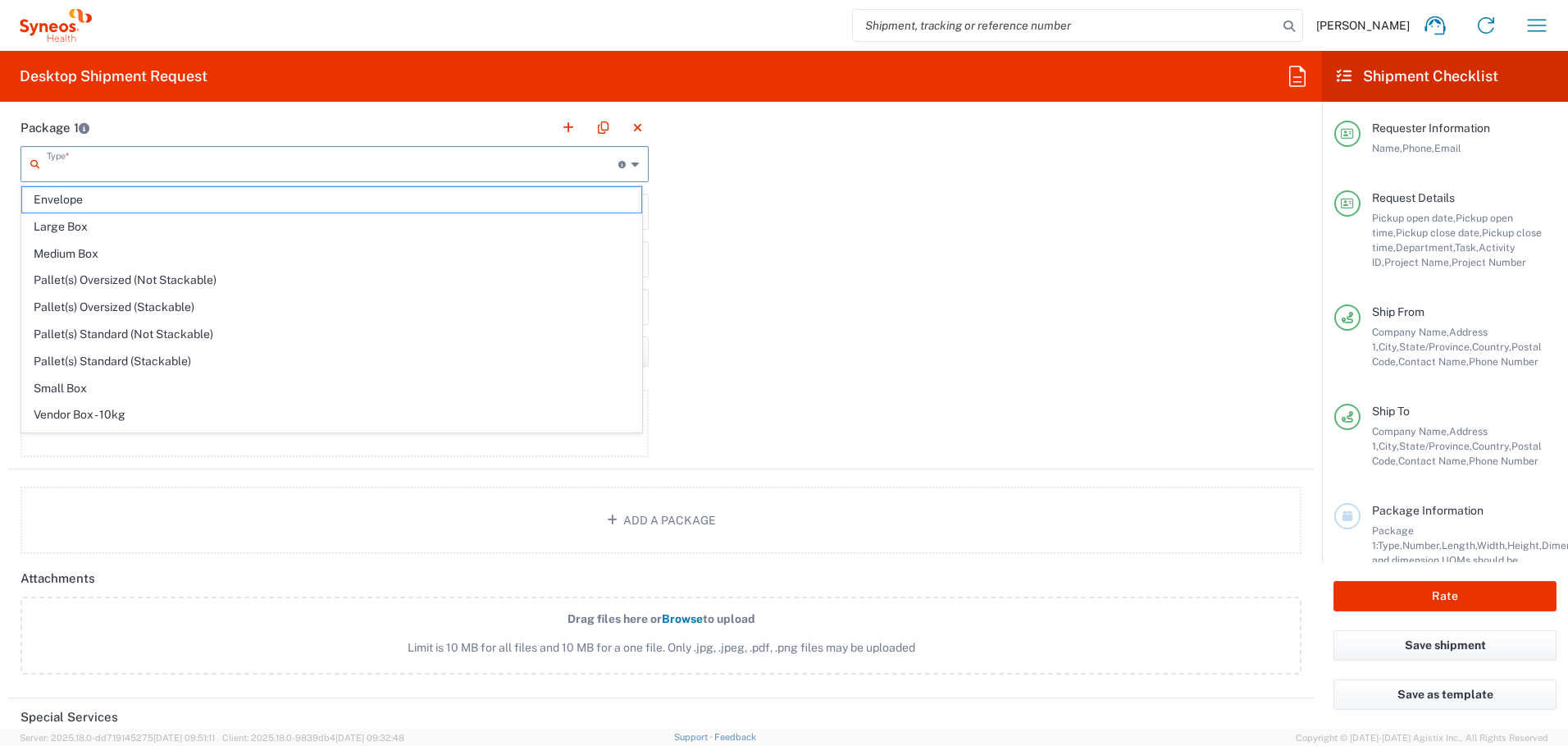
click at [478, 170] on input "text" at bounding box center [332, 162] width 571 height 29
click at [416, 253] on span "Medium Box" at bounding box center [332, 253] width 620 height 25
type input "Medium Box"
type input "13"
type input "11.5"
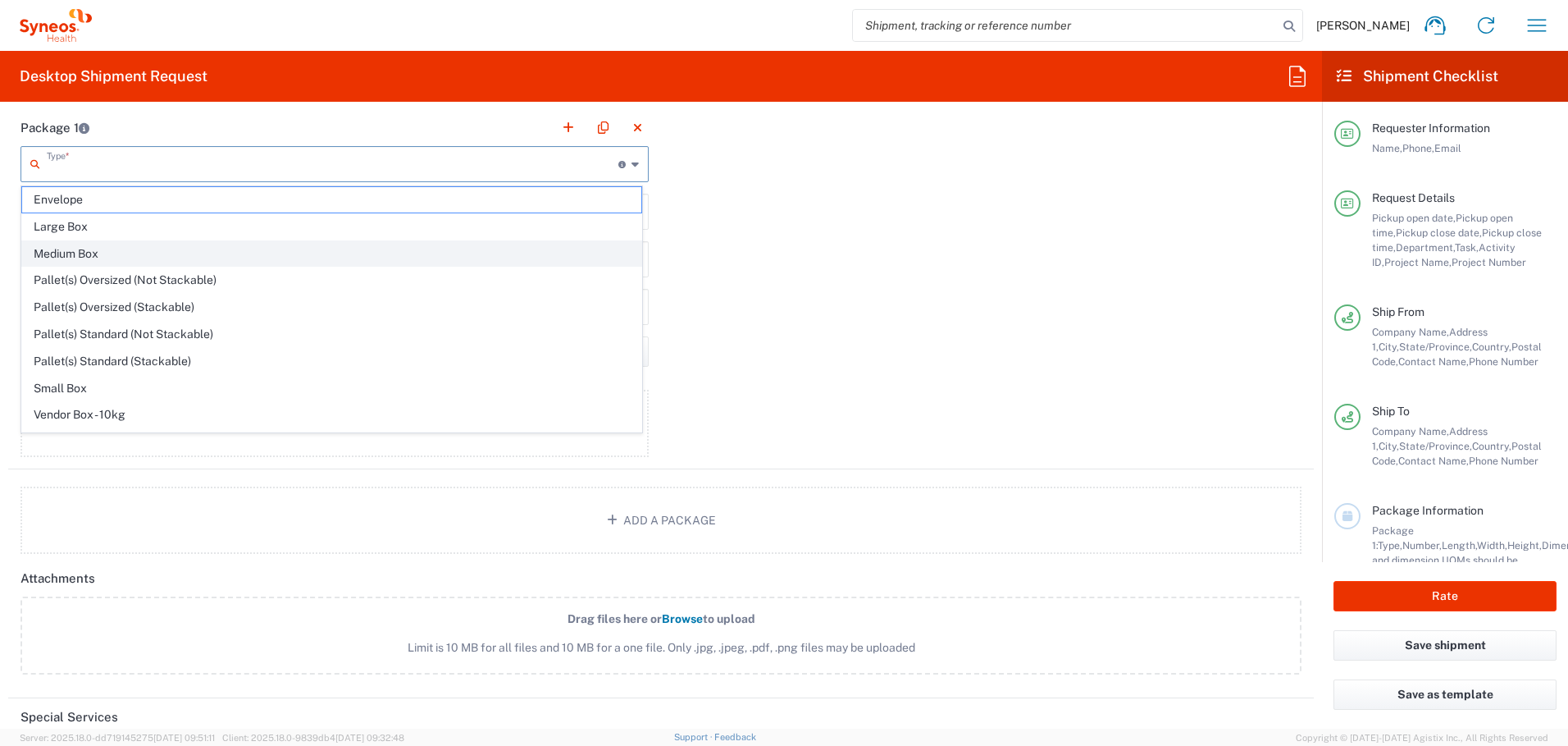
type input "2.5"
type input "in"
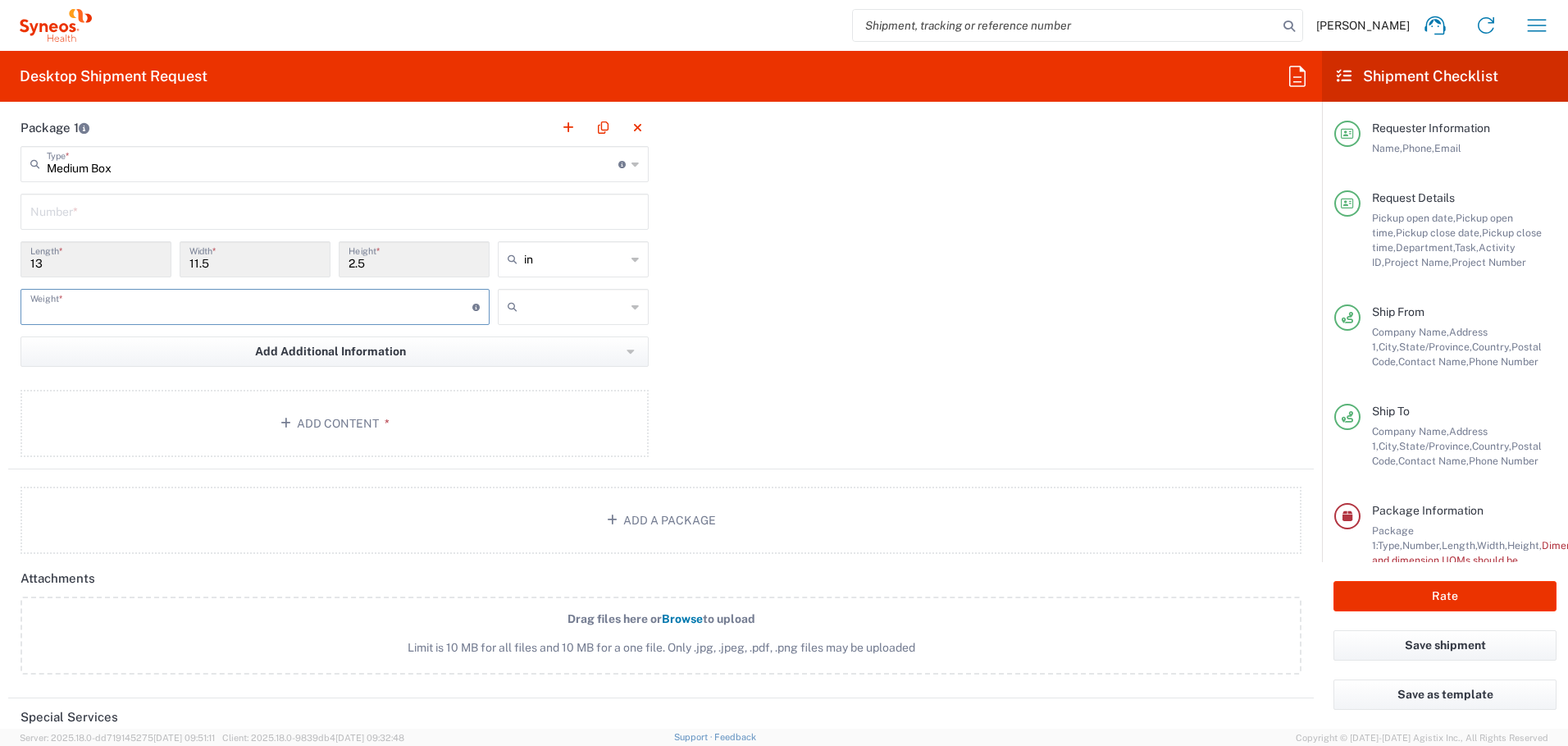
click at [261, 313] on input "number" at bounding box center [251, 305] width 442 height 29
type input "7"
click at [513, 368] on span "lbs" at bounding box center [568, 369] width 146 height 25
type input "lbs"
click at [347, 424] on button "Add Content *" at bounding box center [334, 424] width 628 height 68
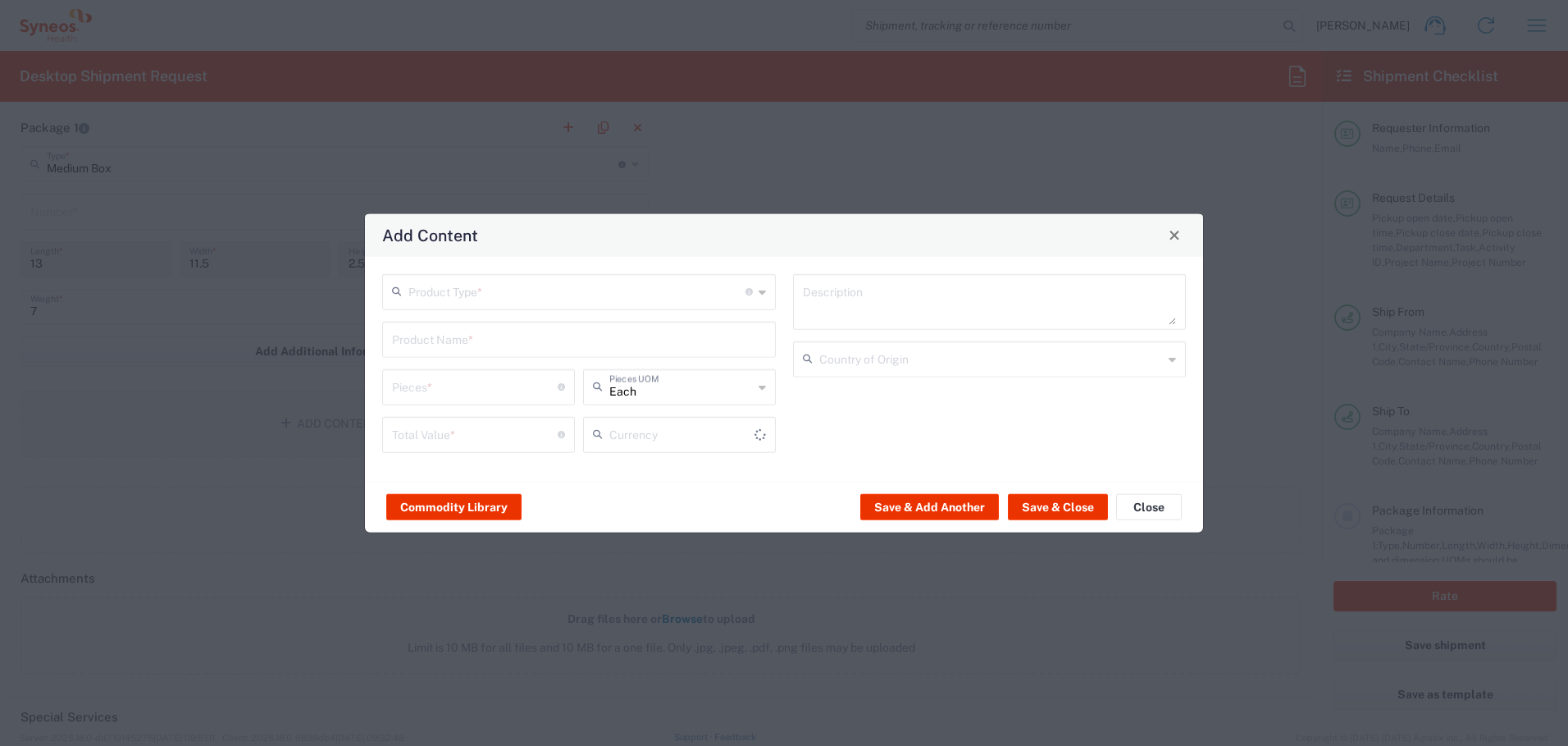
type input "US Dollar"
click at [540, 291] on input "text" at bounding box center [577, 290] width 337 height 29
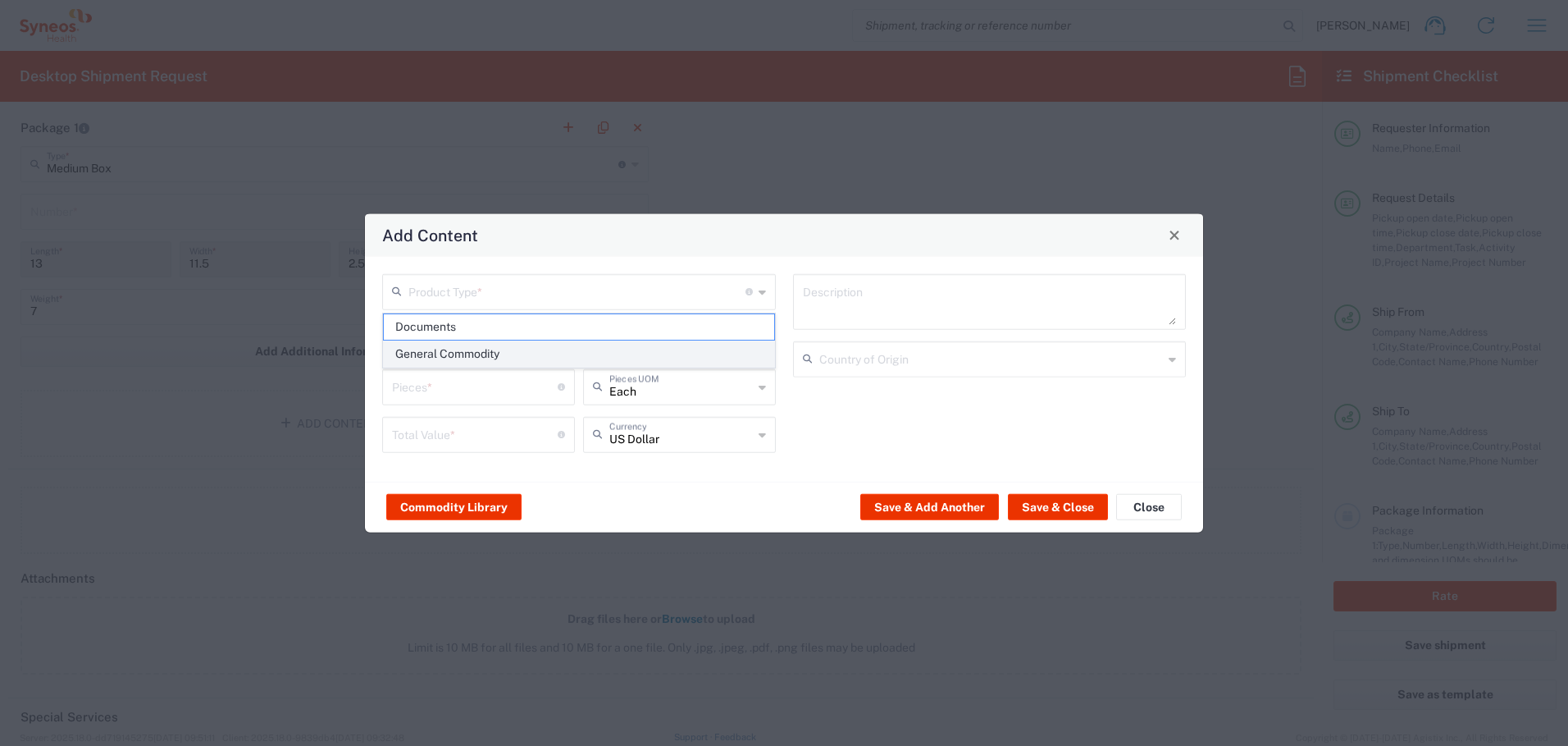
click at [512, 354] on span "General Commodity" at bounding box center [580, 353] width 391 height 25
type input "General Commodity"
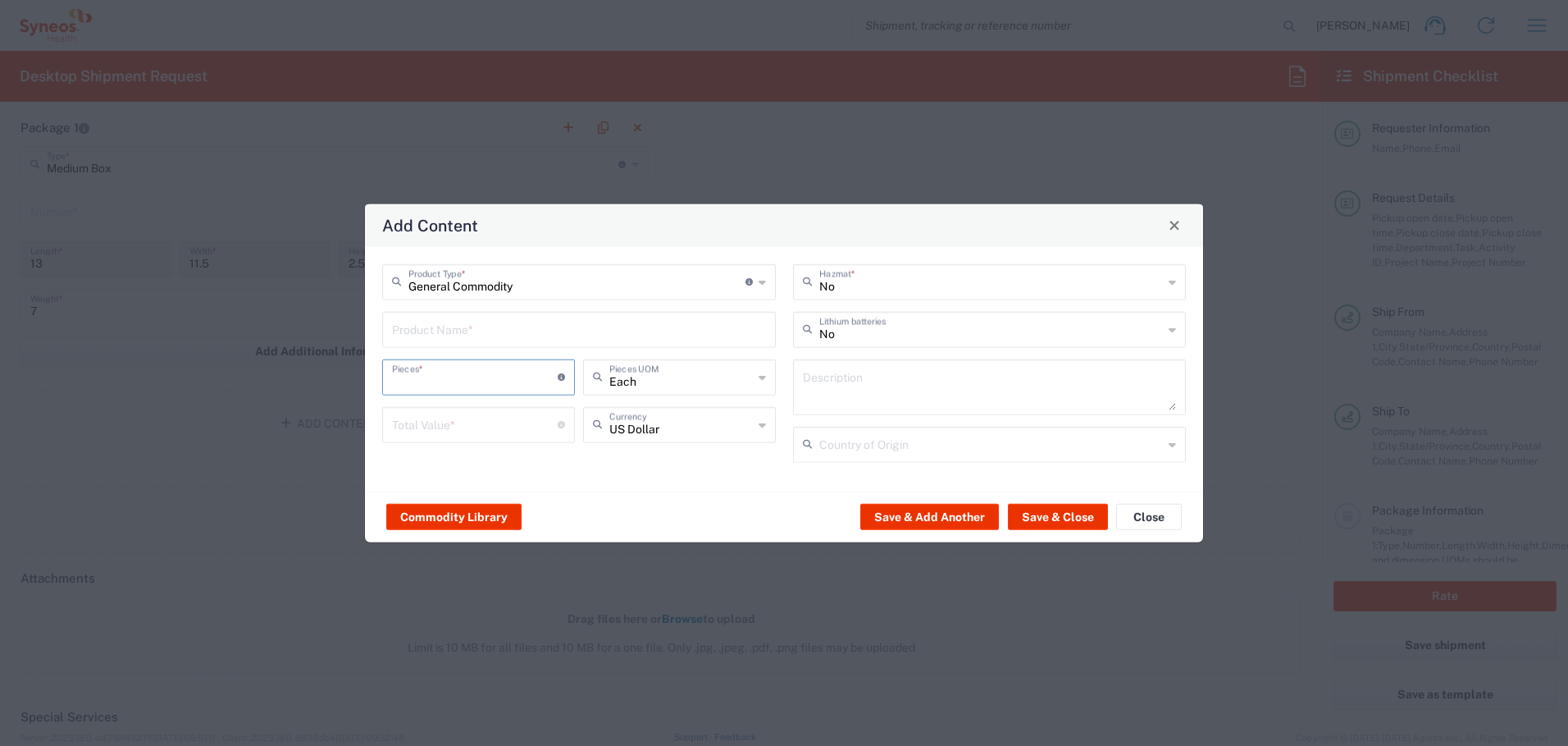
click at [490, 375] on input "number" at bounding box center [474, 375] width 166 height 29
type input "1"
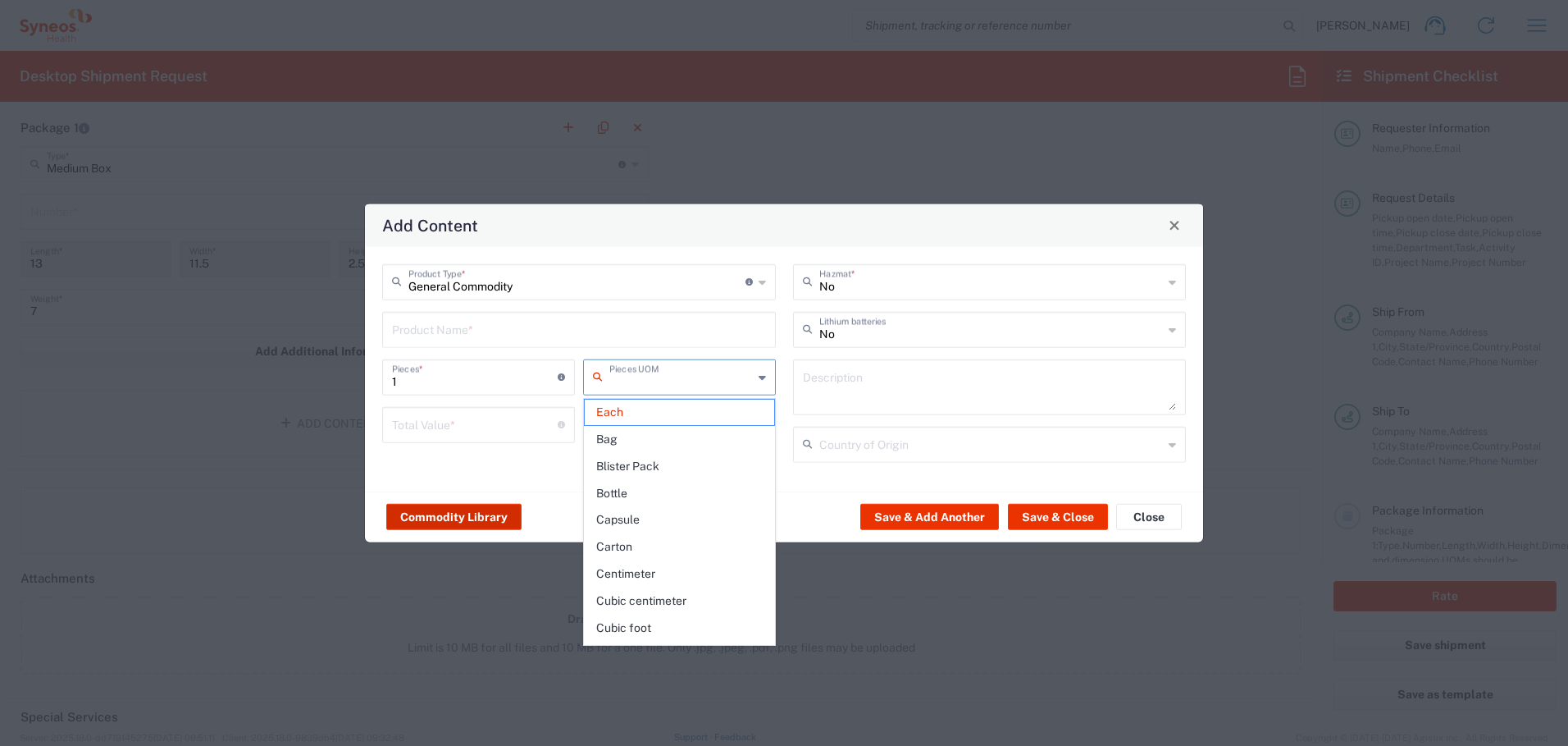
type input "Each"
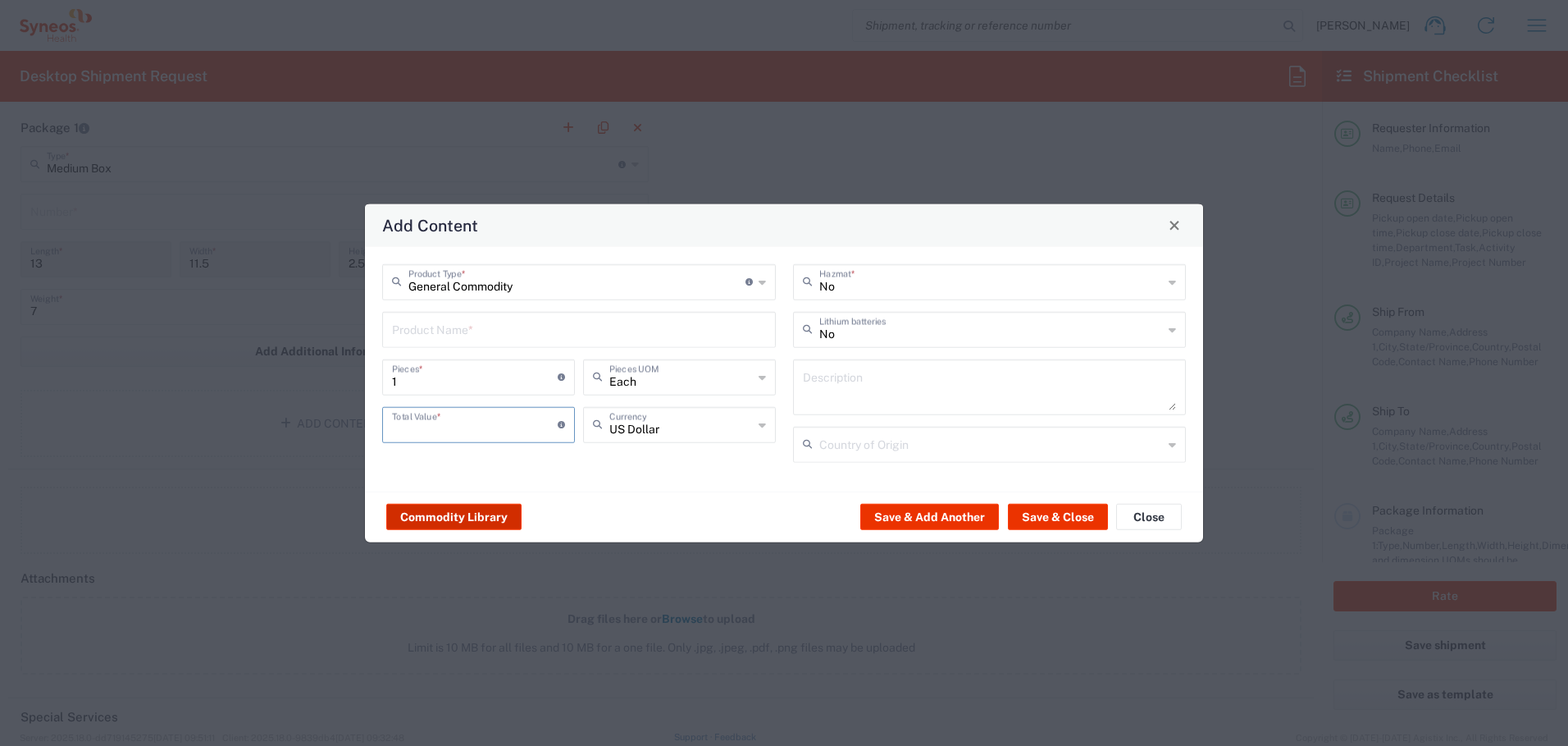
click at [465, 512] on button "Commodity Library" at bounding box center [454, 517] width 135 height 26
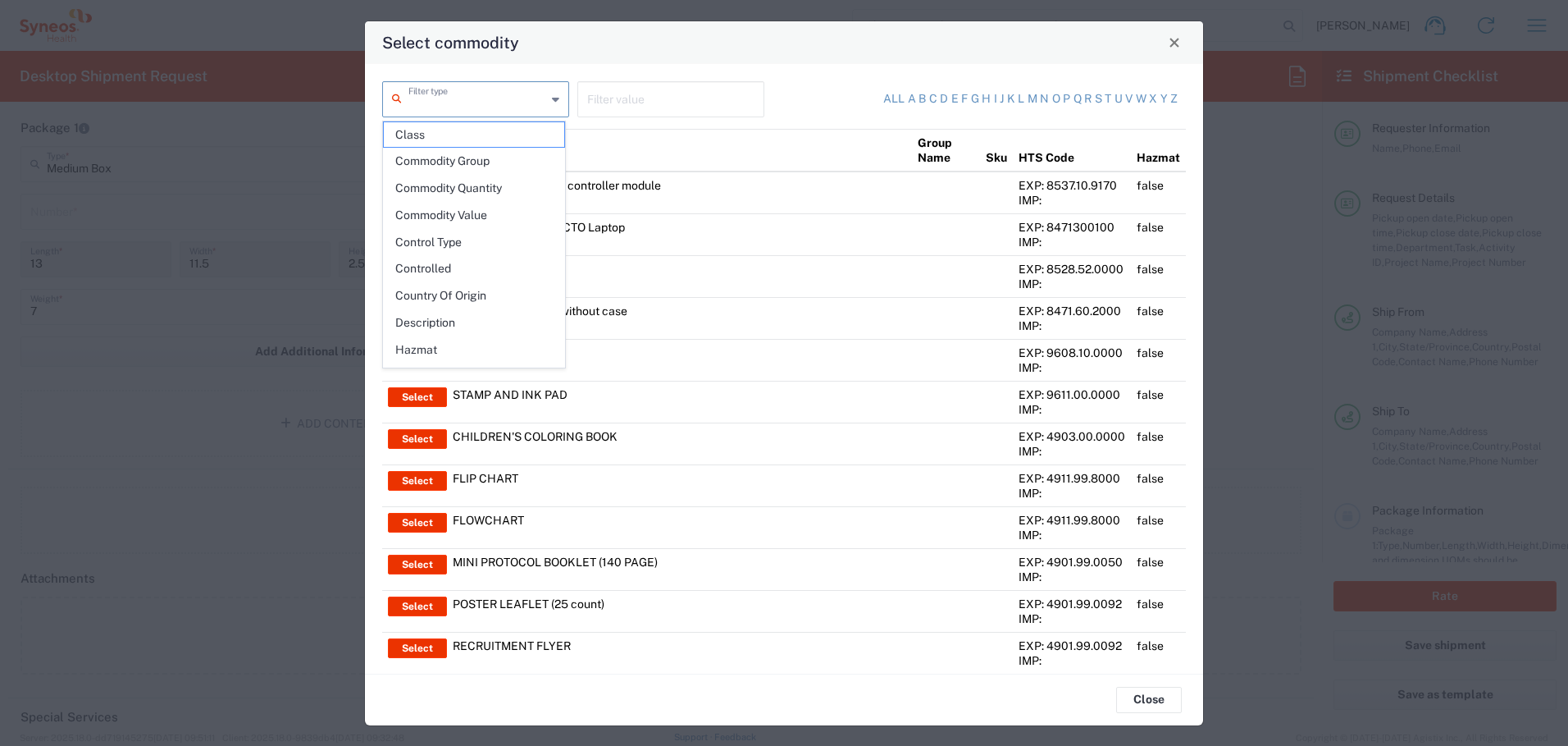
click at [506, 99] on input "text" at bounding box center [477, 97] width 138 height 29
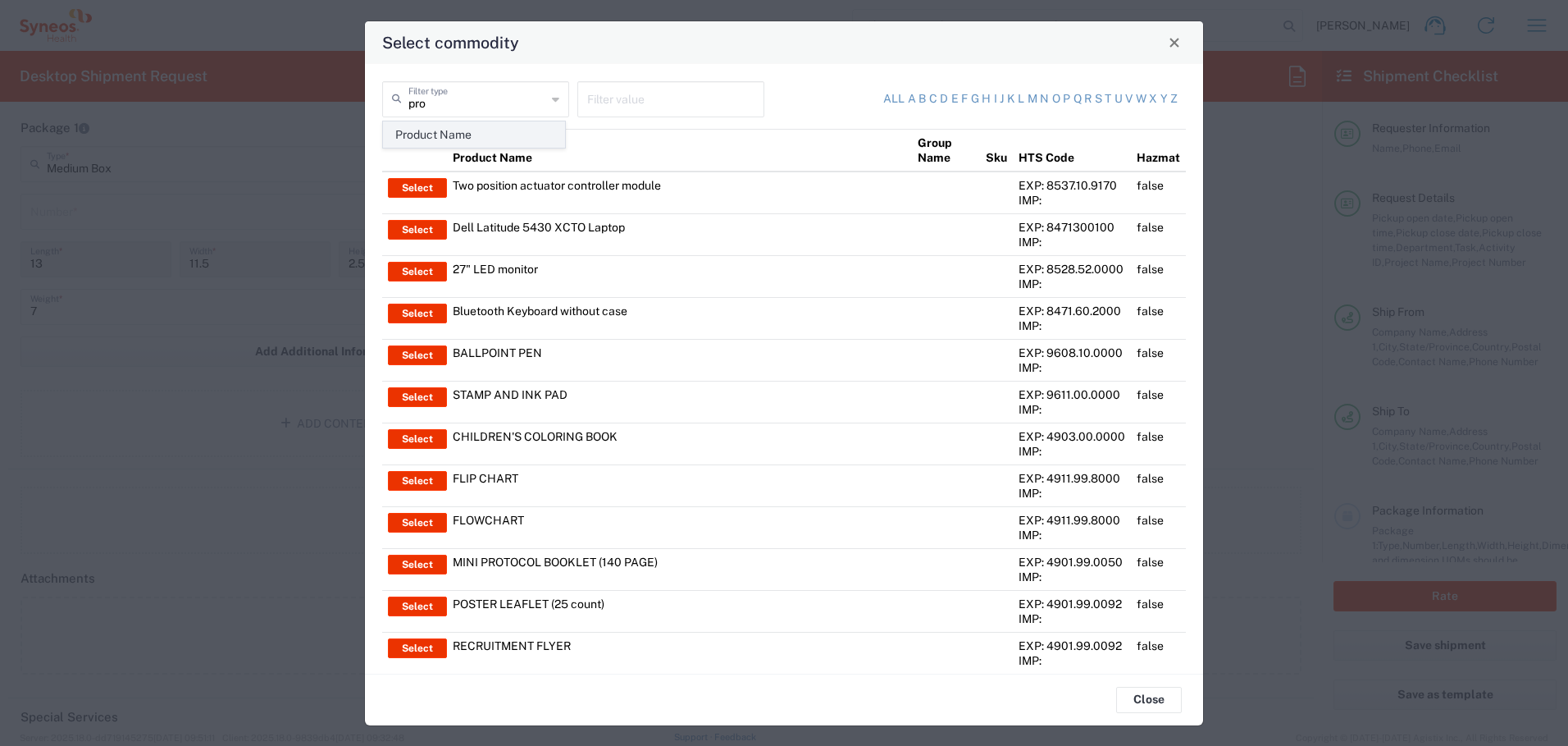
click at [484, 134] on span "Product Name" at bounding box center [474, 134] width 181 height 25
type input "Product Name"
click at [660, 95] on input "text" at bounding box center [671, 97] width 168 height 29
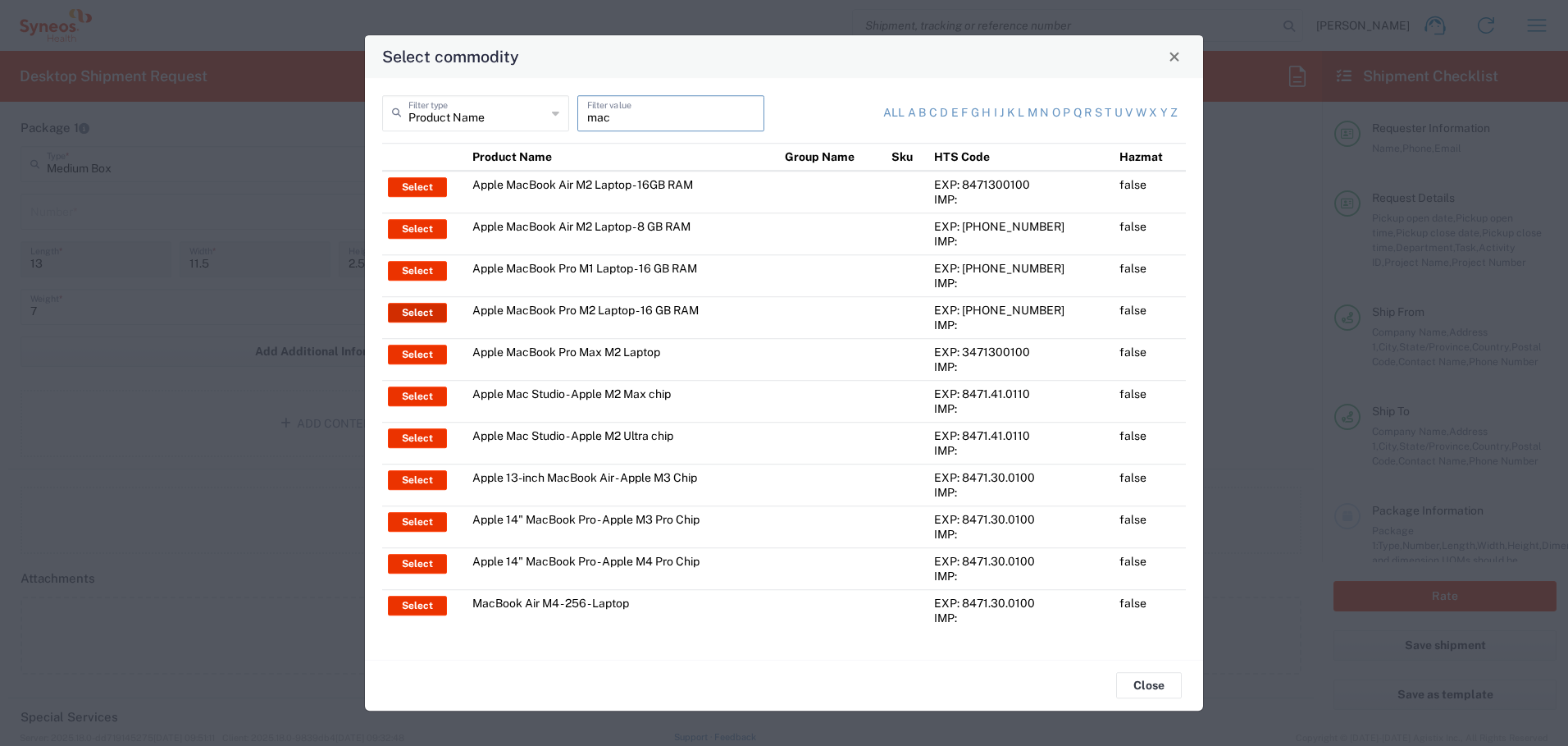
type input "mac"
click at [411, 312] on button "Select" at bounding box center [418, 312] width 59 height 19
type input "Apple MacBook Pro M2 Laptop - 16 GB RAM"
type textarea "M2 Pro - 12-core CPU - 19-core GPU - 16 GB RAM - 512 GB SSD"
type input "[GEOGRAPHIC_DATA]"
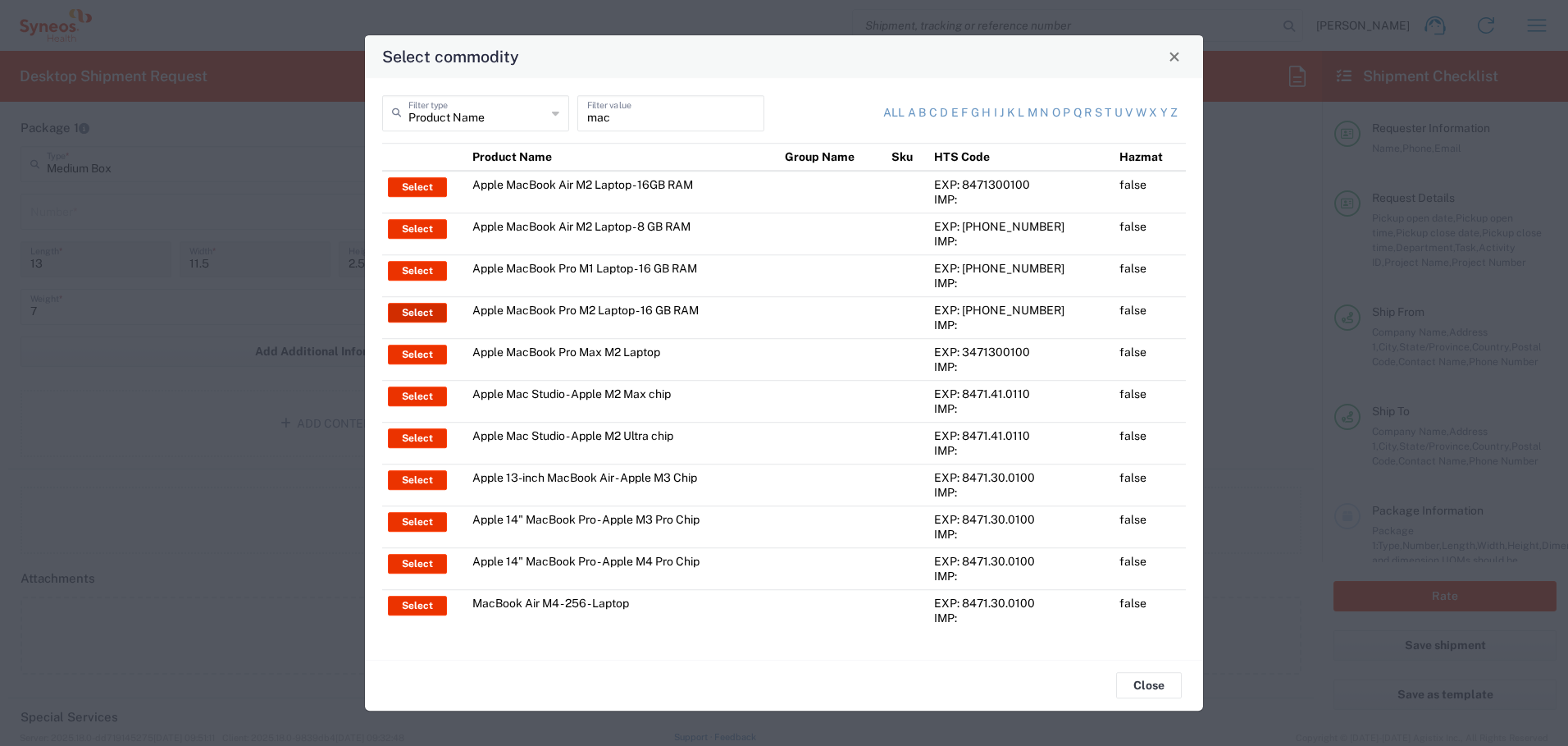
type input "Yes"
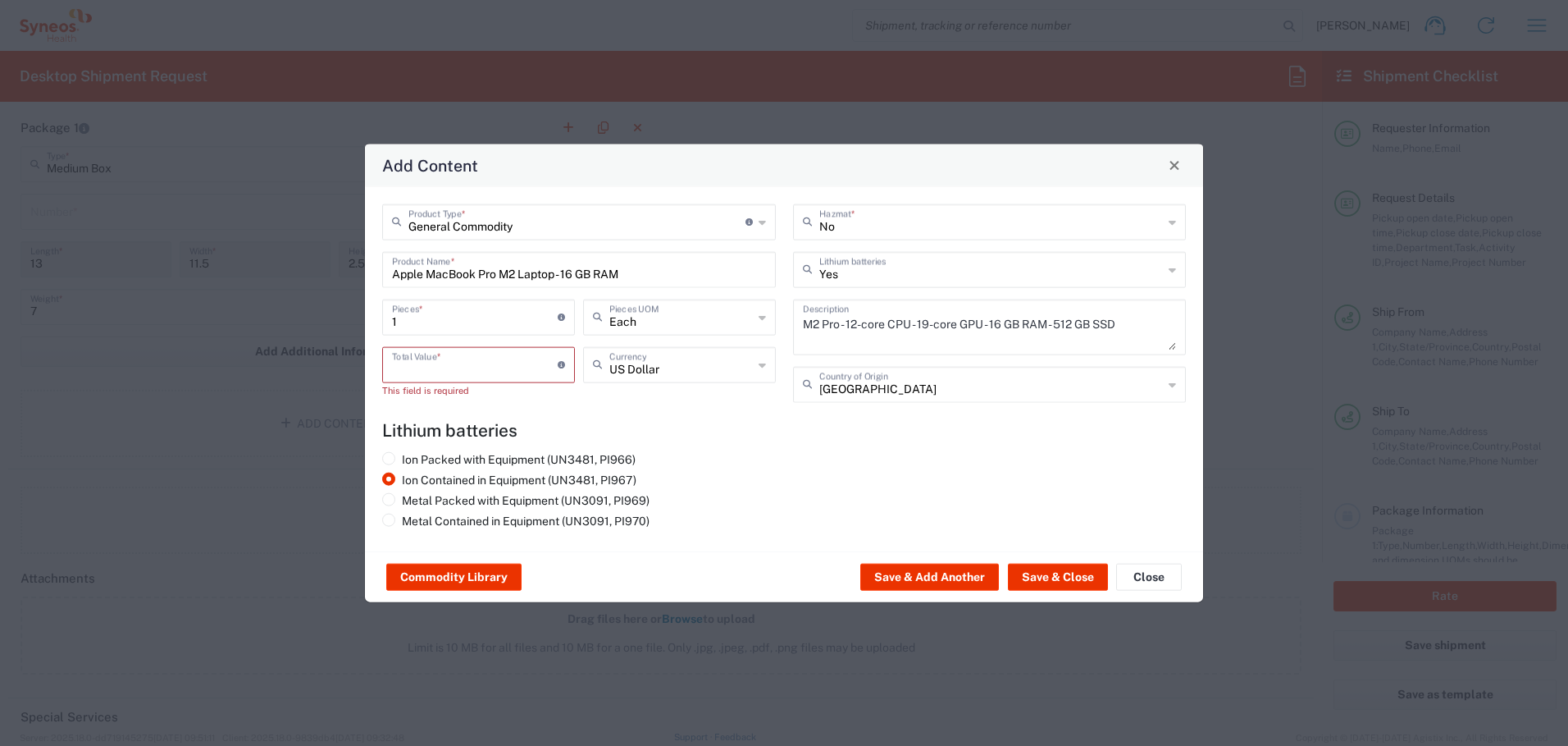
click at [496, 366] on input "number" at bounding box center [474, 362] width 166 height 29
type input "2000"
click at [1023, 576] on button "Save & Close" at bounding box center [1059, 576] width 100 height 26
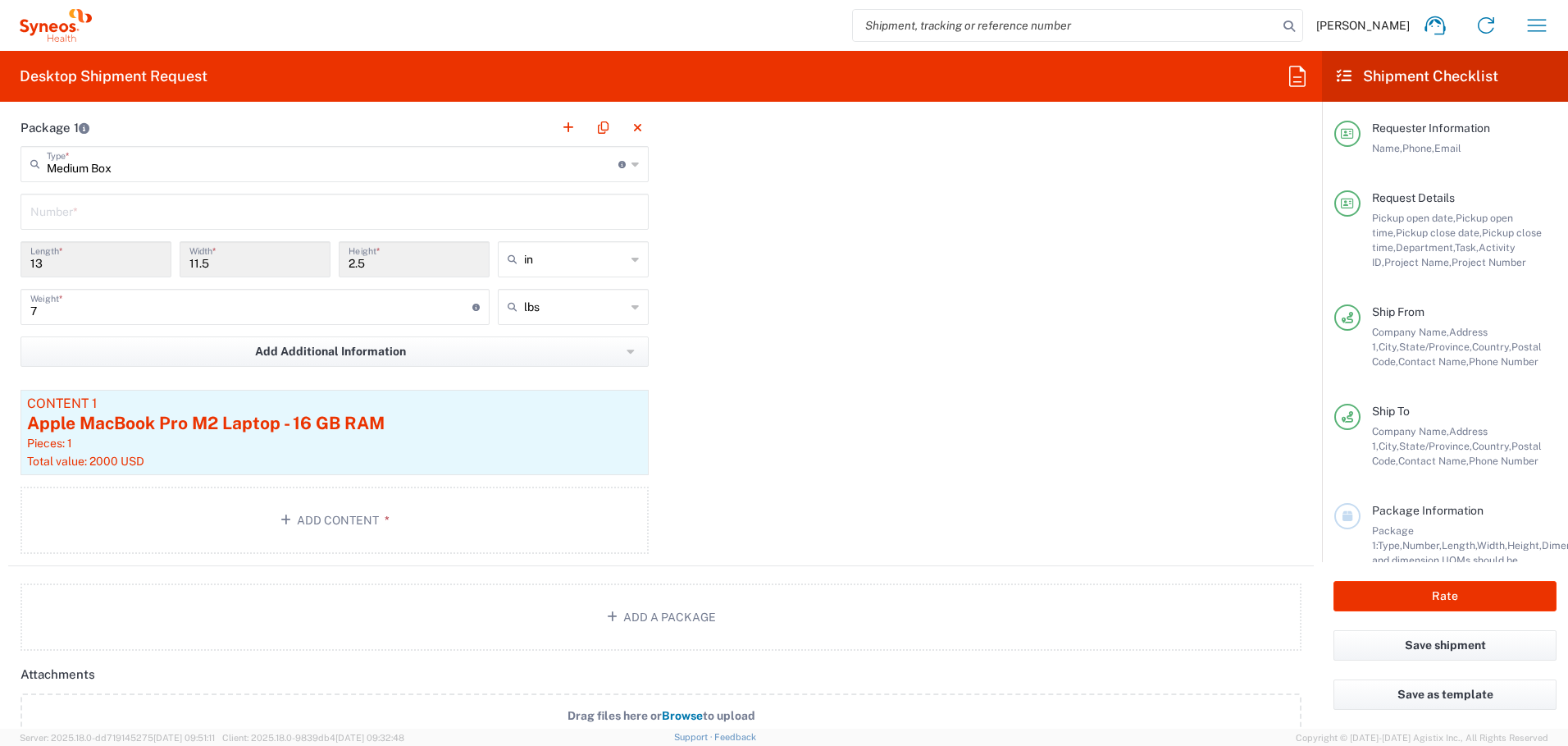
click at [149, 206] on input "text" at bounding box center [334, 210] width 608 height 29
type input "1"
click at [1433, 596] on button "Rate" at bounding box center [1445, 596] width 223 height 31
type input "4510 DEPARTMENTAL EXPENSE"
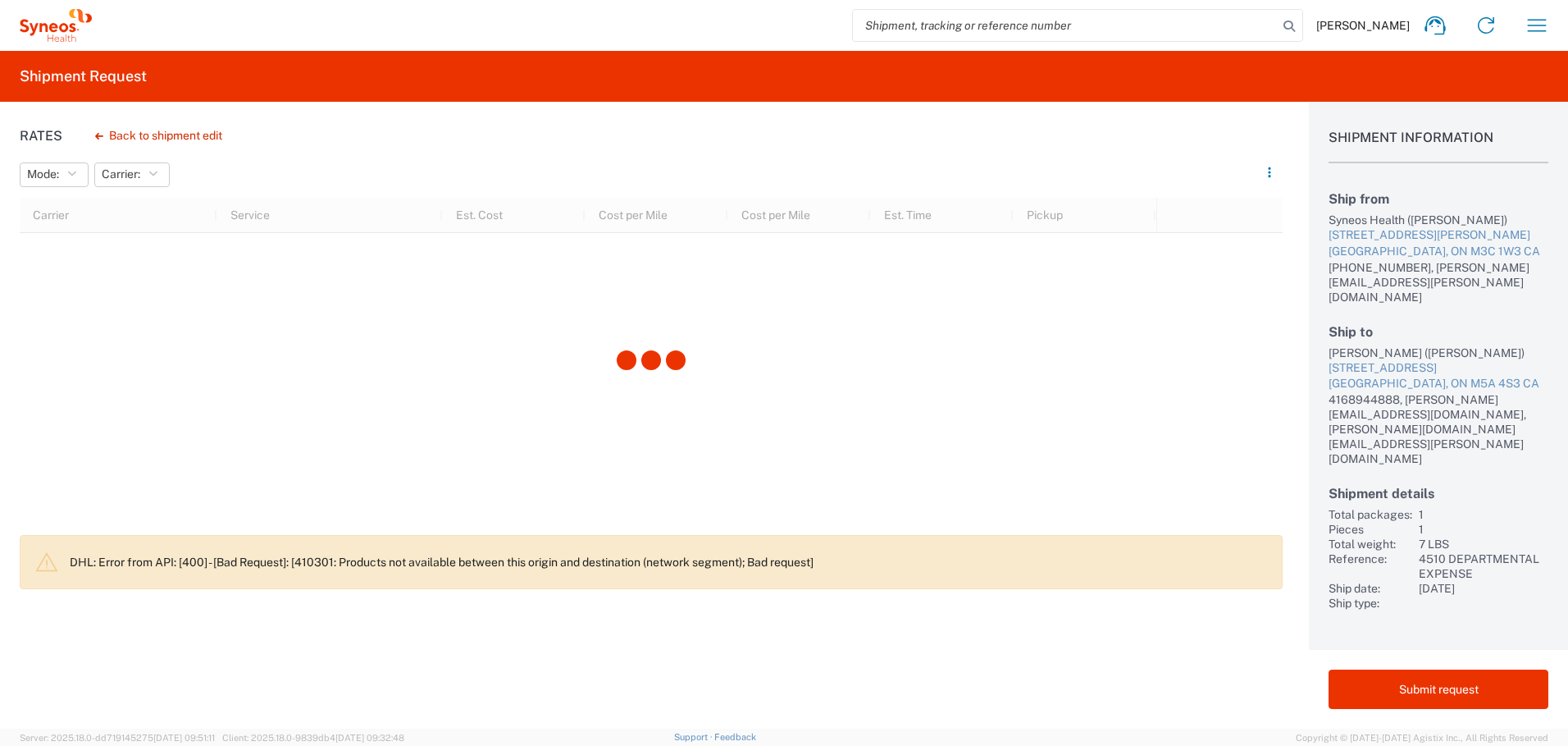
click at [1340, 346] on div "[PERSON_NAME] ([PERSON_NAME])" at bounding box center [1438, 353] width 220 height 15
click at [1365, 346] on div "[PERSON_NAME] ([PERSON_NAME])" at bounding box center [1438, 353] width 220 height 15
copy div "[PERSON_NAME]"
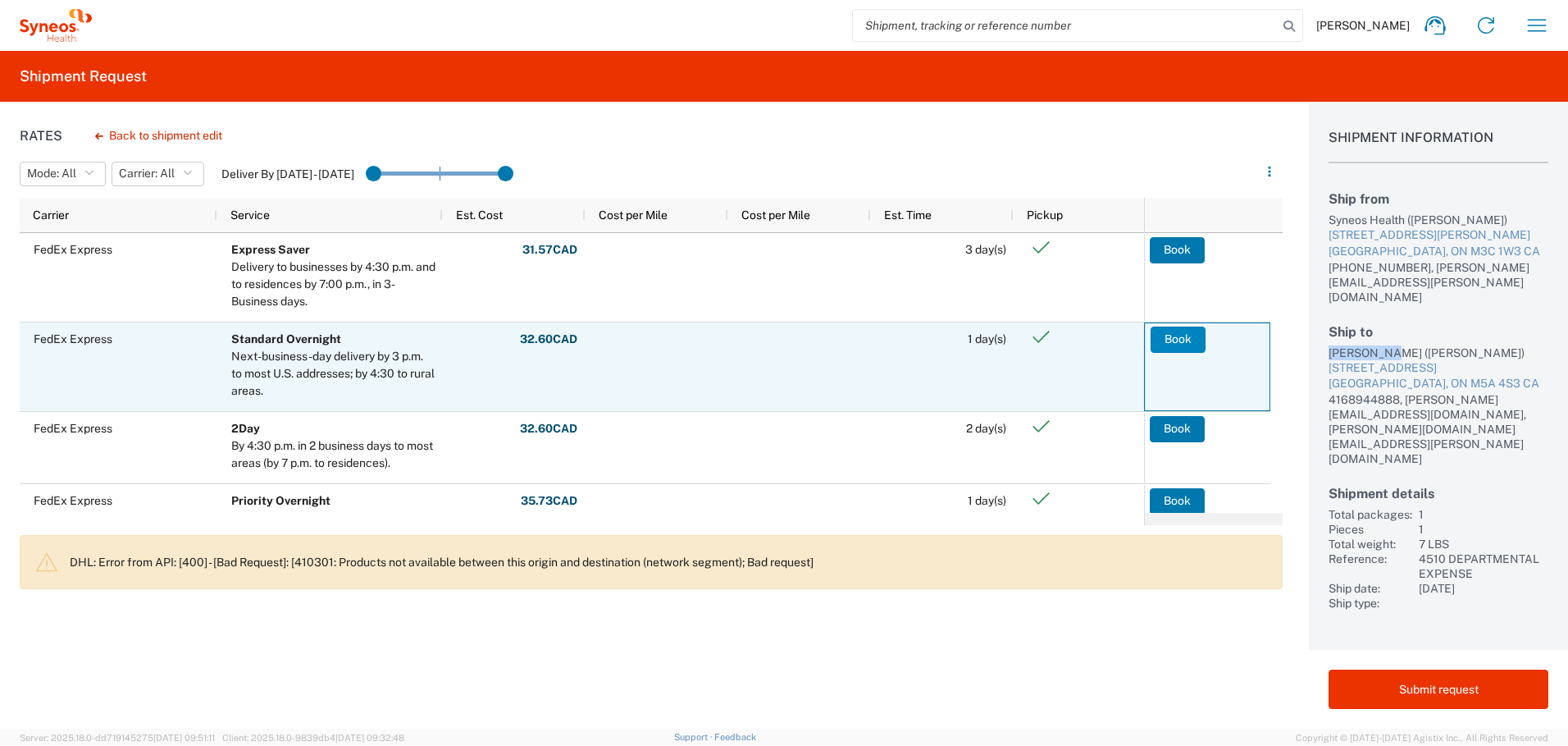
click at [1166, 337] on button "Book" at bounding box center [1178, 340] width 55 height 26
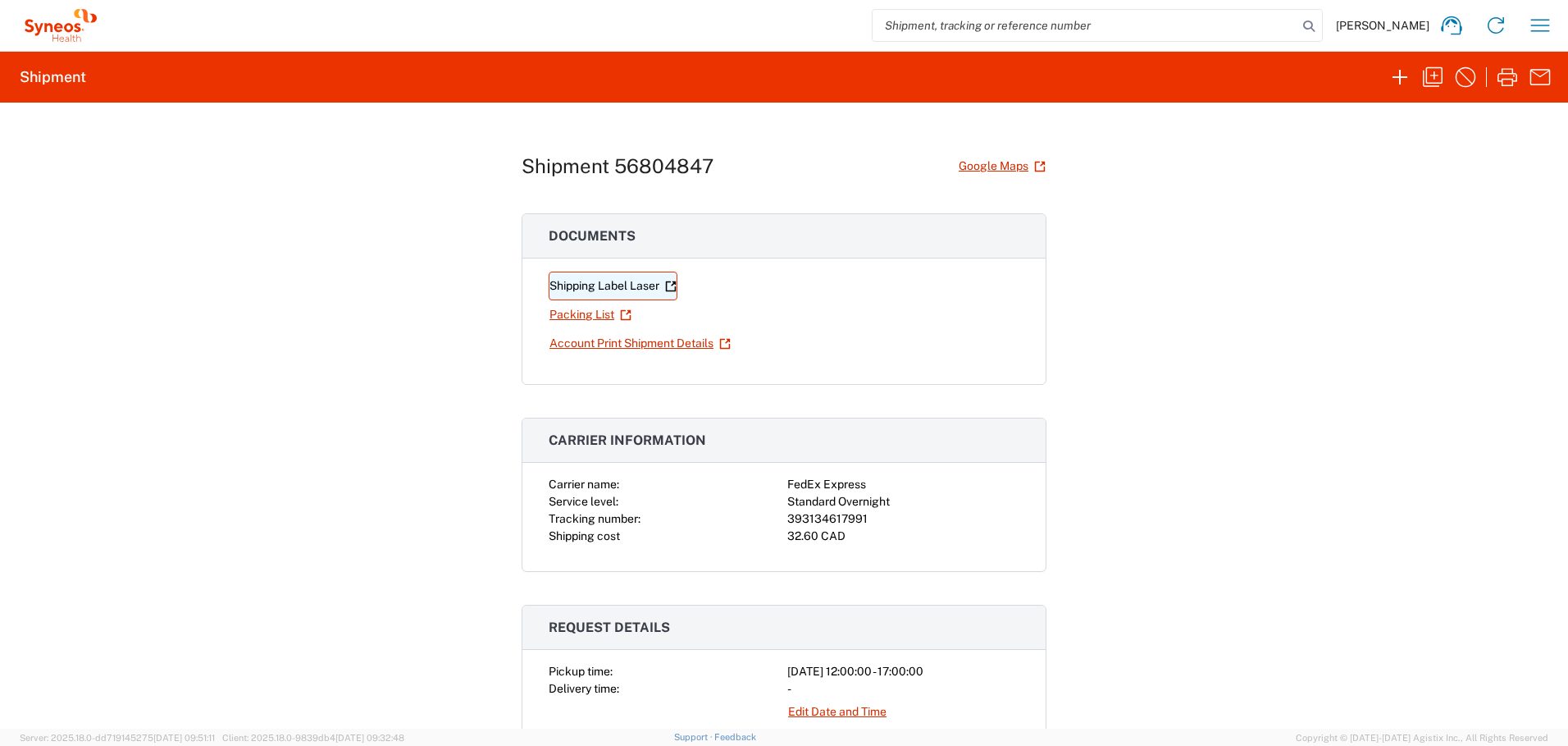
click at [576, 284] on link "Shipping Label Laser" at bounding box center [613, 285] width 129 height 29
click at [1534, 26] on icon "button" at bounding box center [1540, 25] width 26 height 26
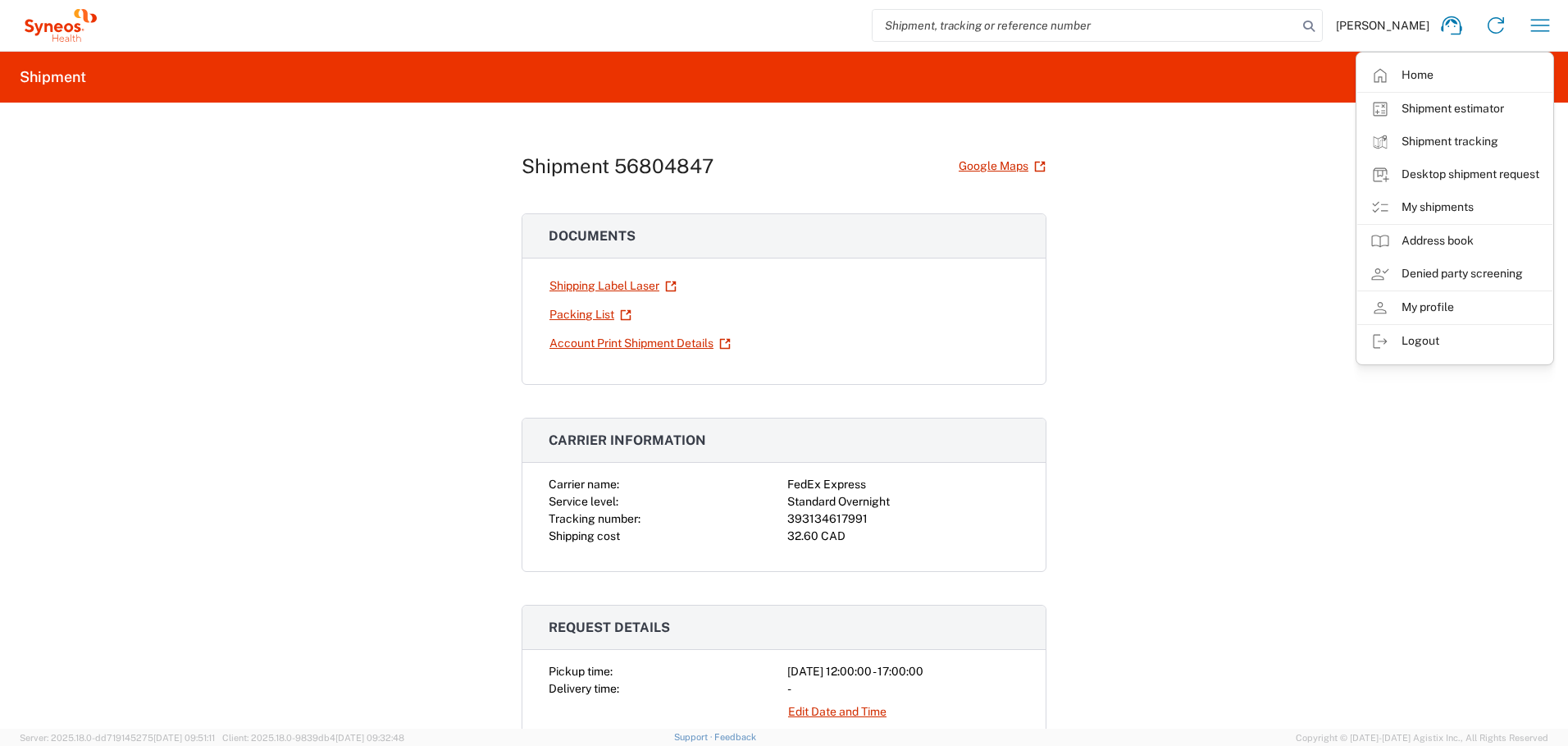
click at [1424, 202] on link "My shipments" at bounding box center [1455, 207] width 195 height 32
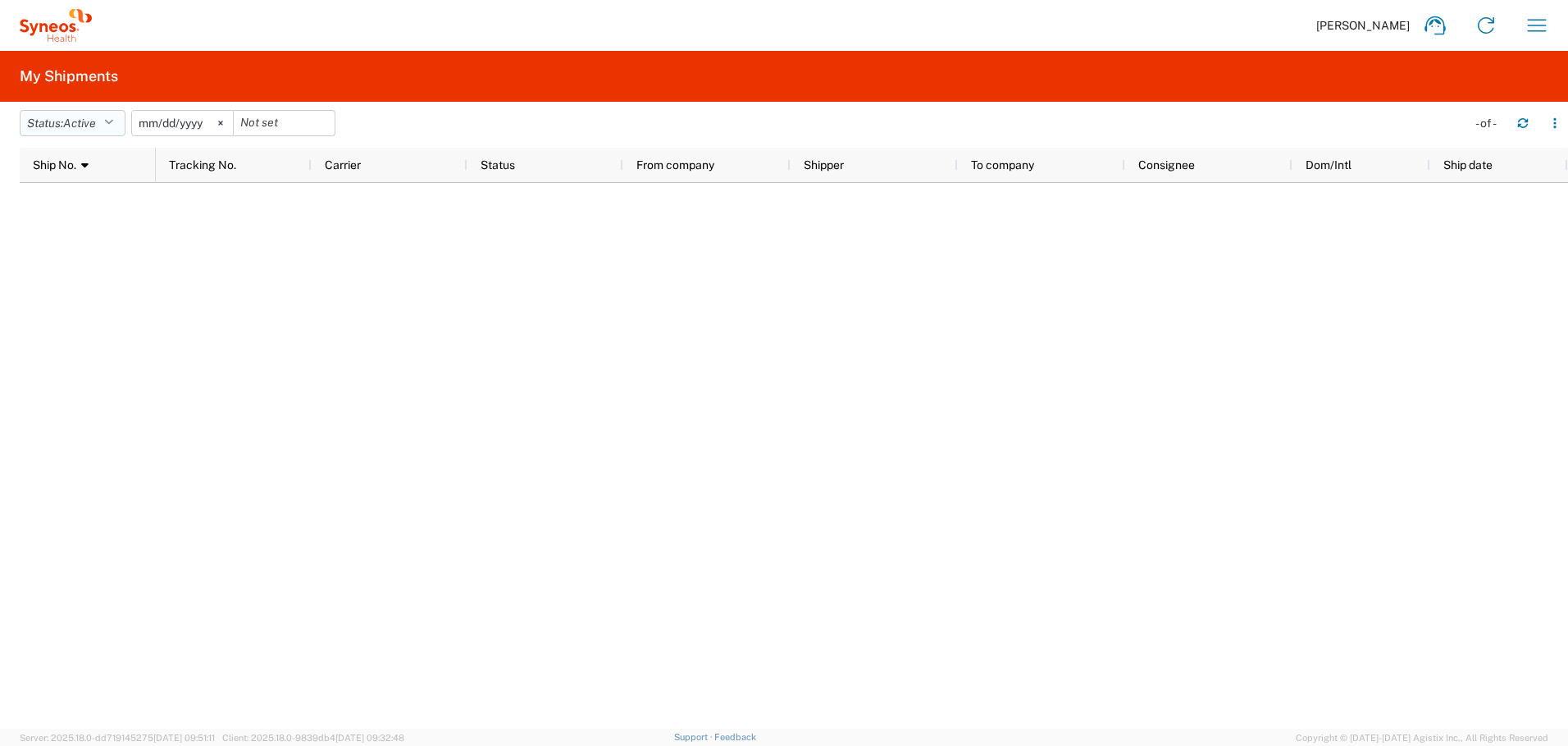
click at [90, 120] on span "Active" at bounding box center [79, 123] width 32 height 13
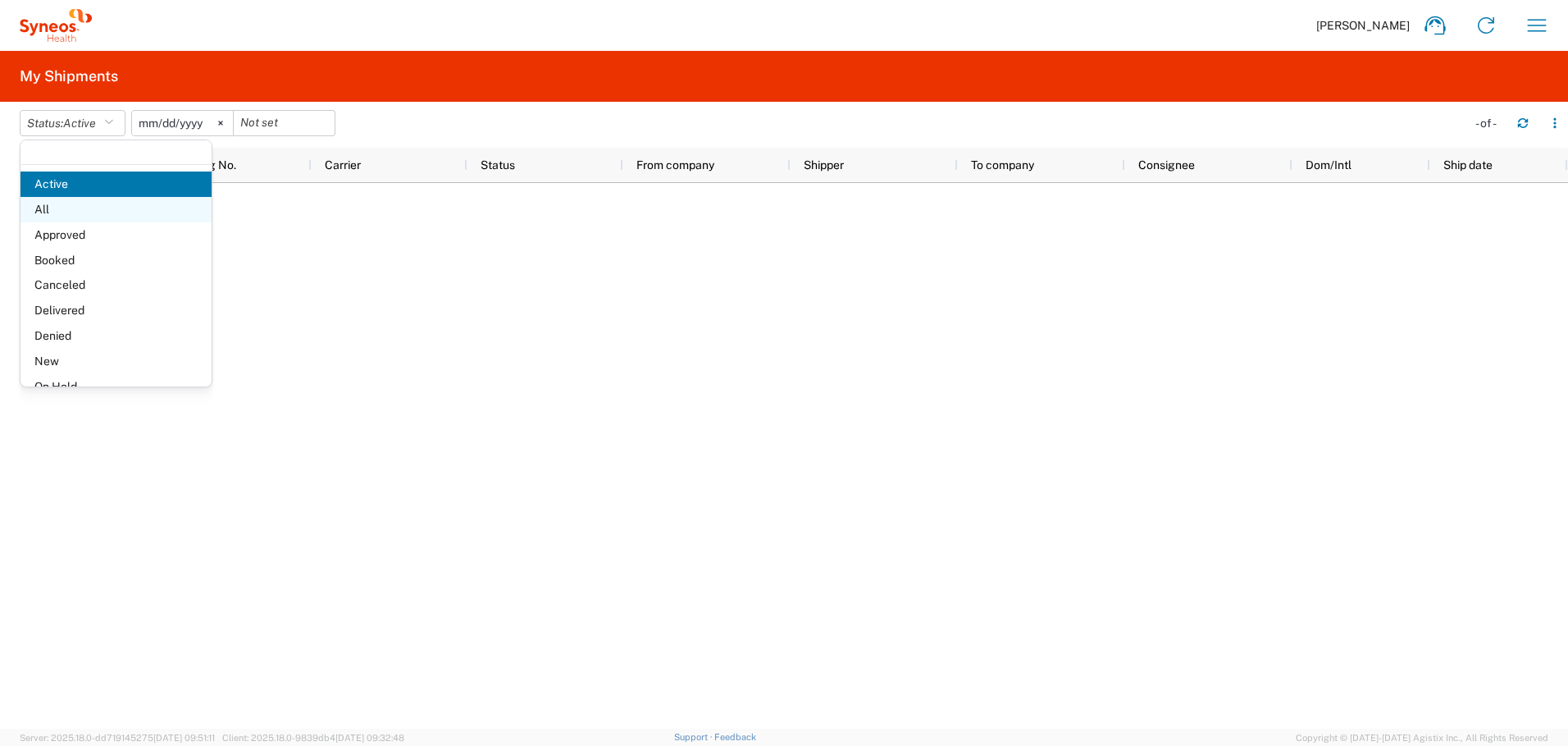
click at [65, 210] on span "All" at bounding box center [116, 209] width 191 height 25
